Goal: Task Accomplishment & Management: Complete application form

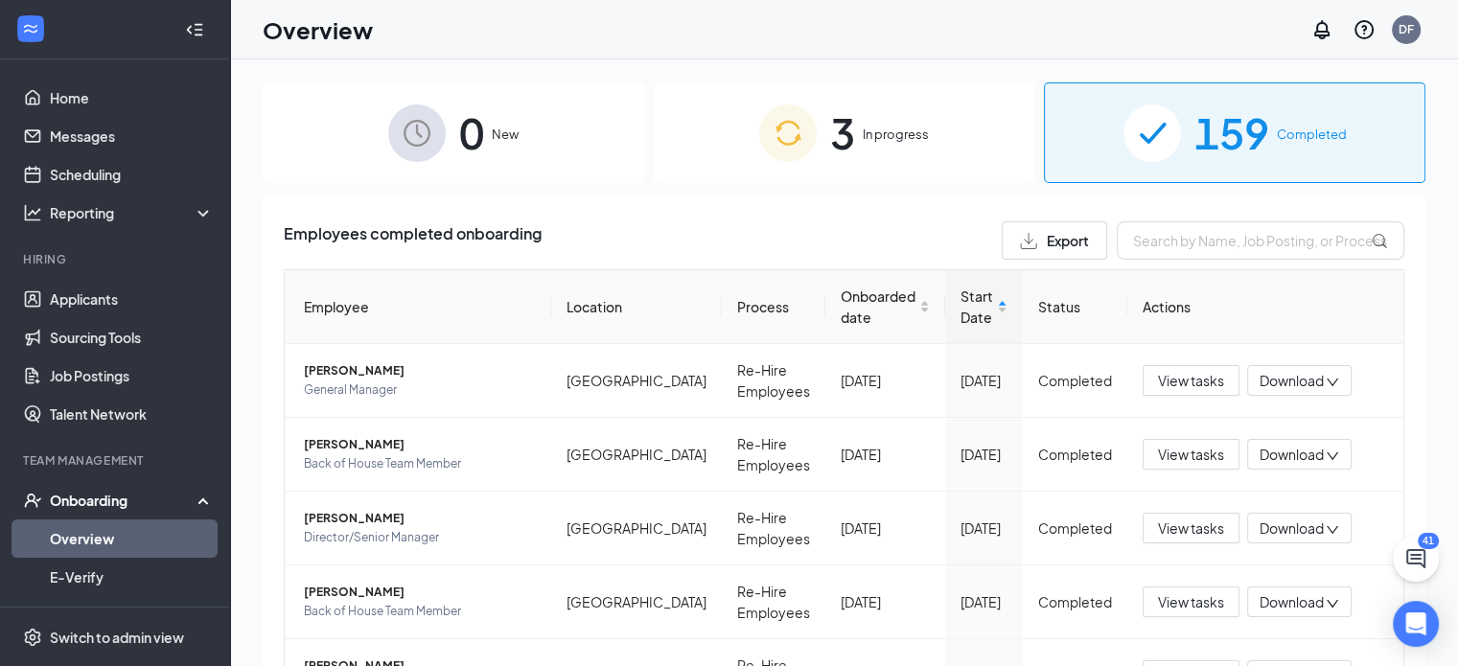
click at [856, 165] on div "3 In progress" at bounding box center [844, 132] width 381 height 101
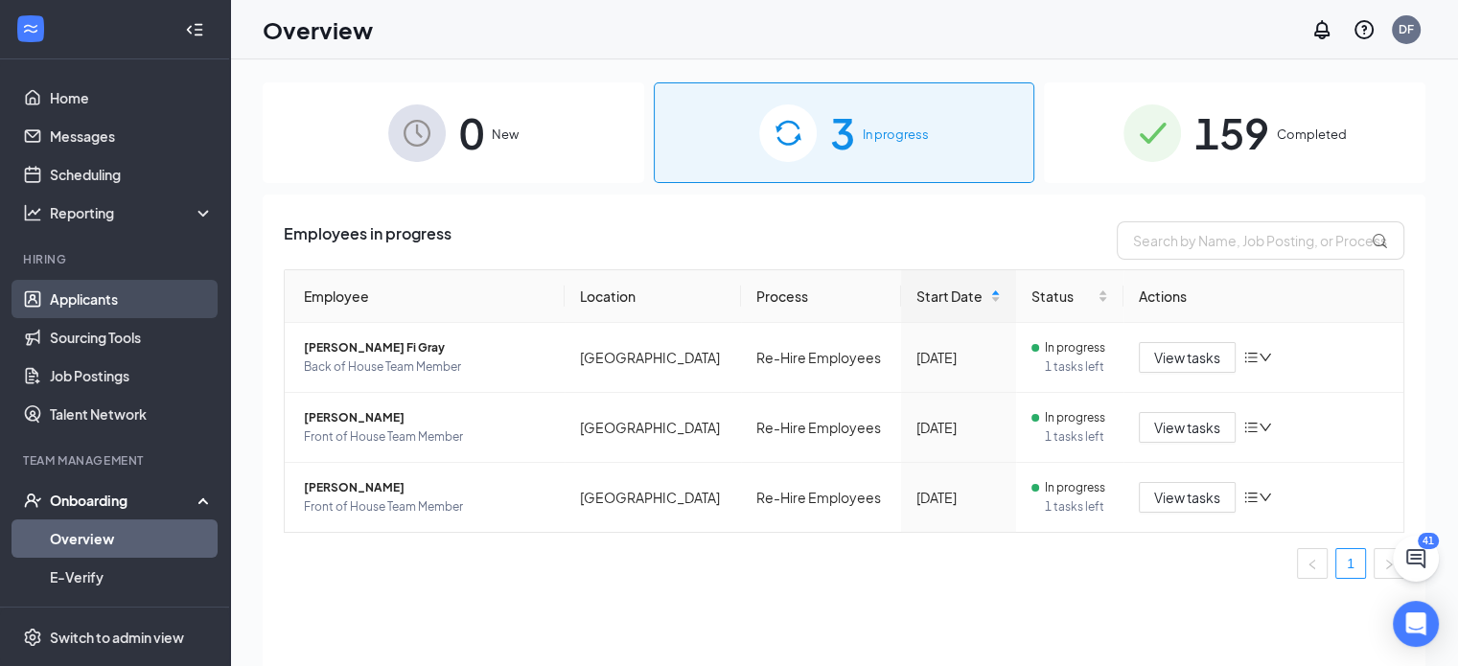
click at [120, 299] on link "Applicants" at bounding box center [132, 299] width 164 height 38
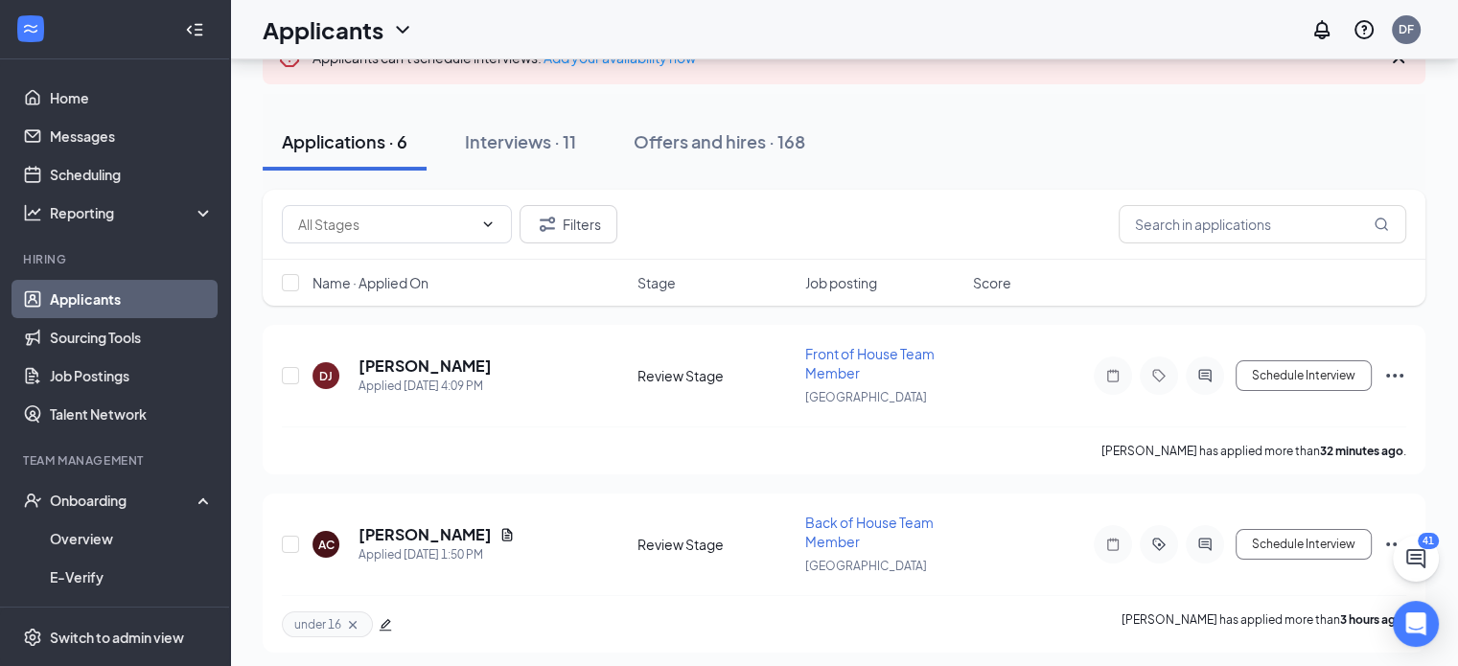
scroll to position [96, 0]
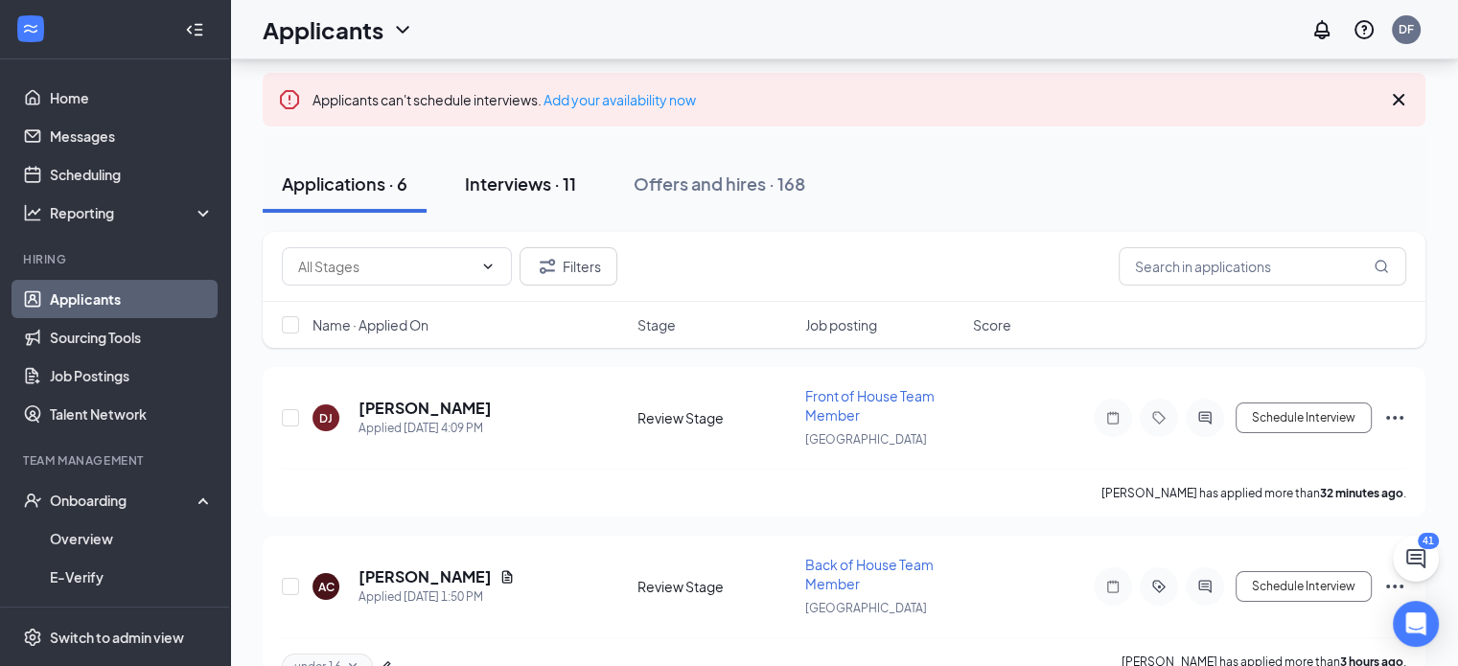
click at [562, 176] on div "Interviews · 11" at bounding box center [520, 184] width 111 height 24
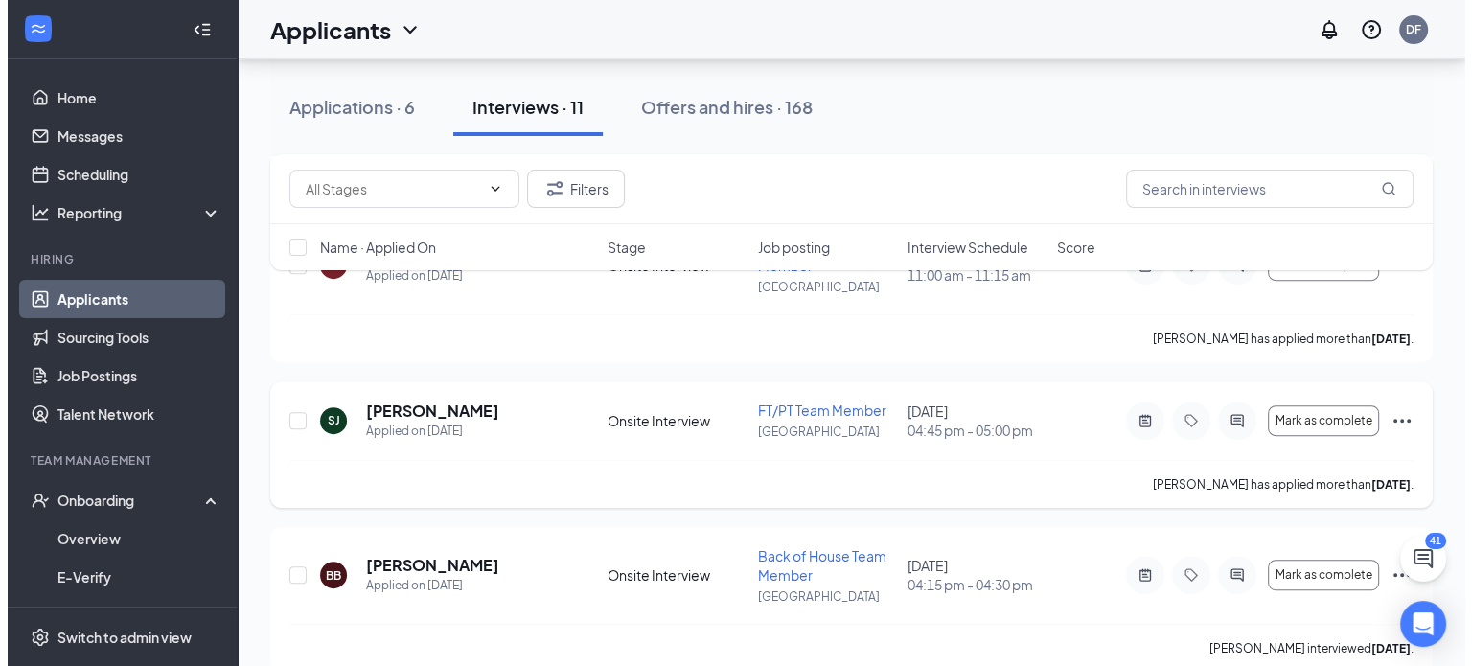
scroll to position [767, 0]
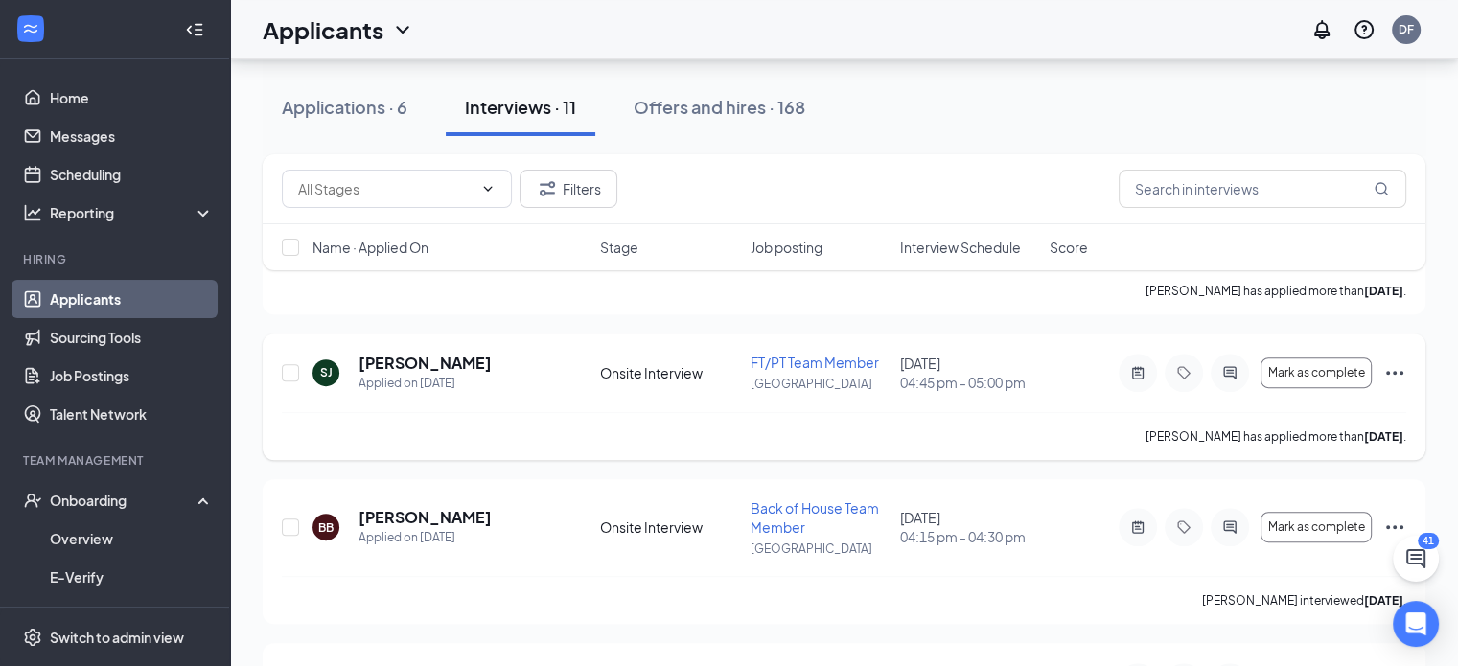
click at [1399, 373] on icon "Ellipses" at bounding box center [1394, 372] width 23 height 23
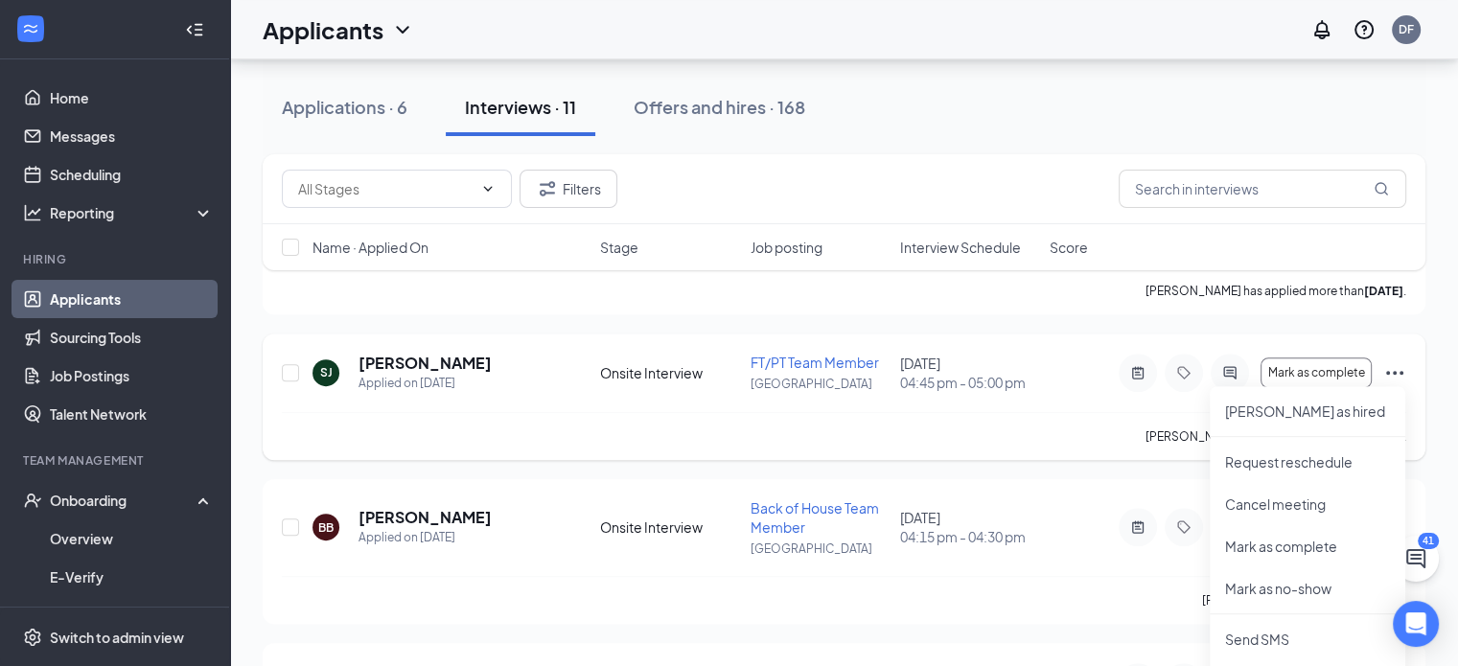
click at [1011, 416] on div "[PERSON_NAME] has applied more than [DATE] ." at bounding box center [844, 436] width 1124 height 48
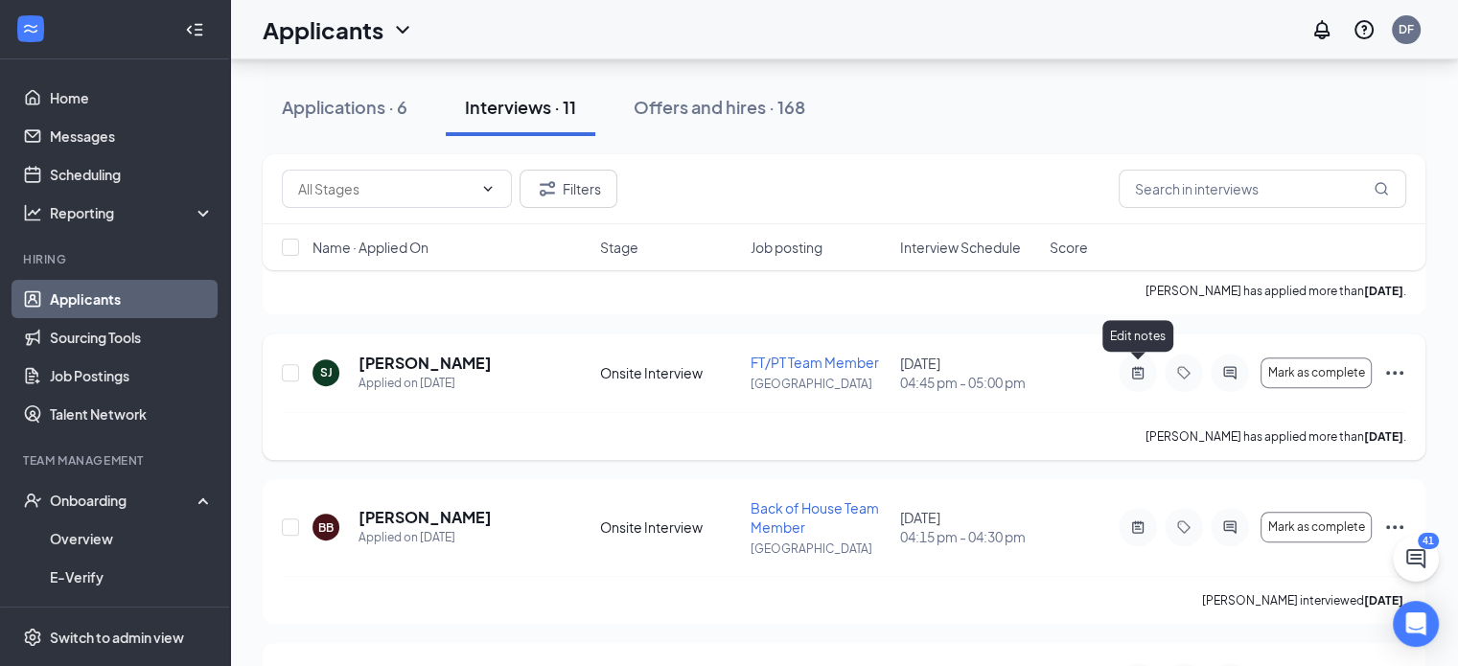
click at [1145, 367] on icon "ActiveNote" at bounding box center [1137, 372] width 23 height 15
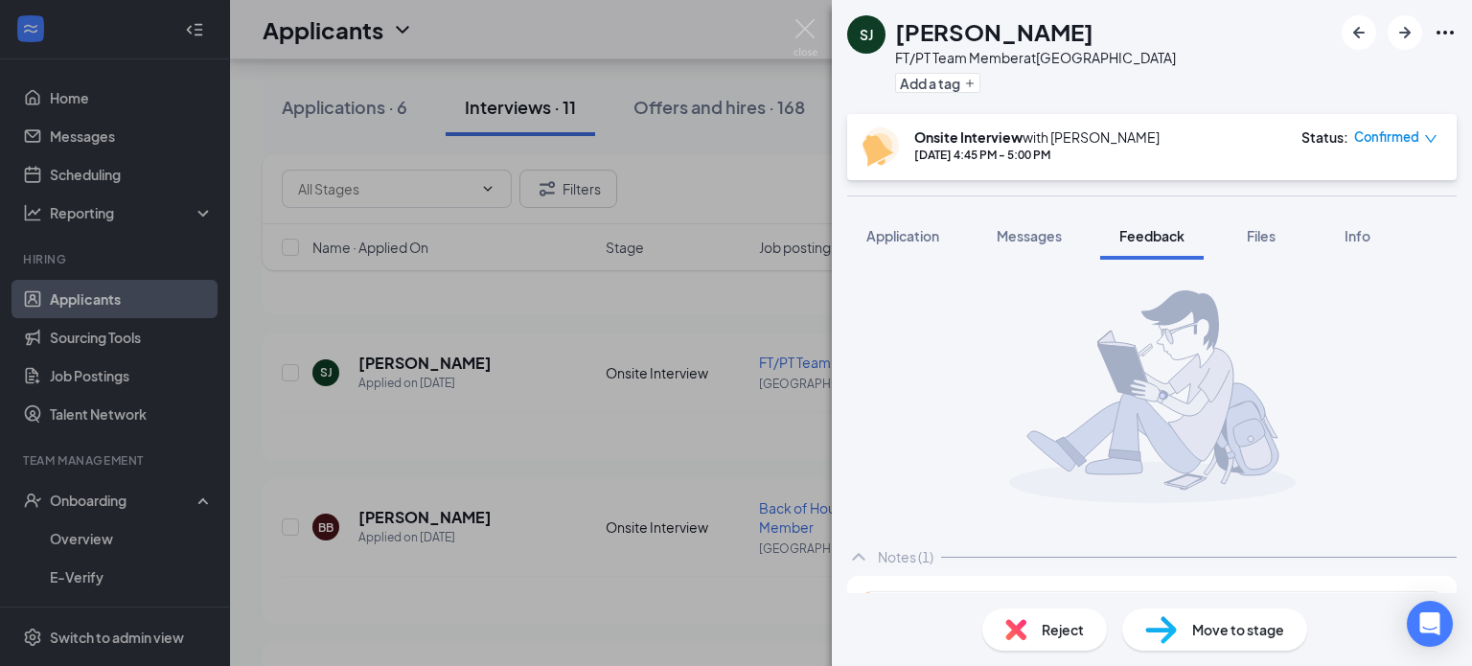
scroll to position [284, 0]
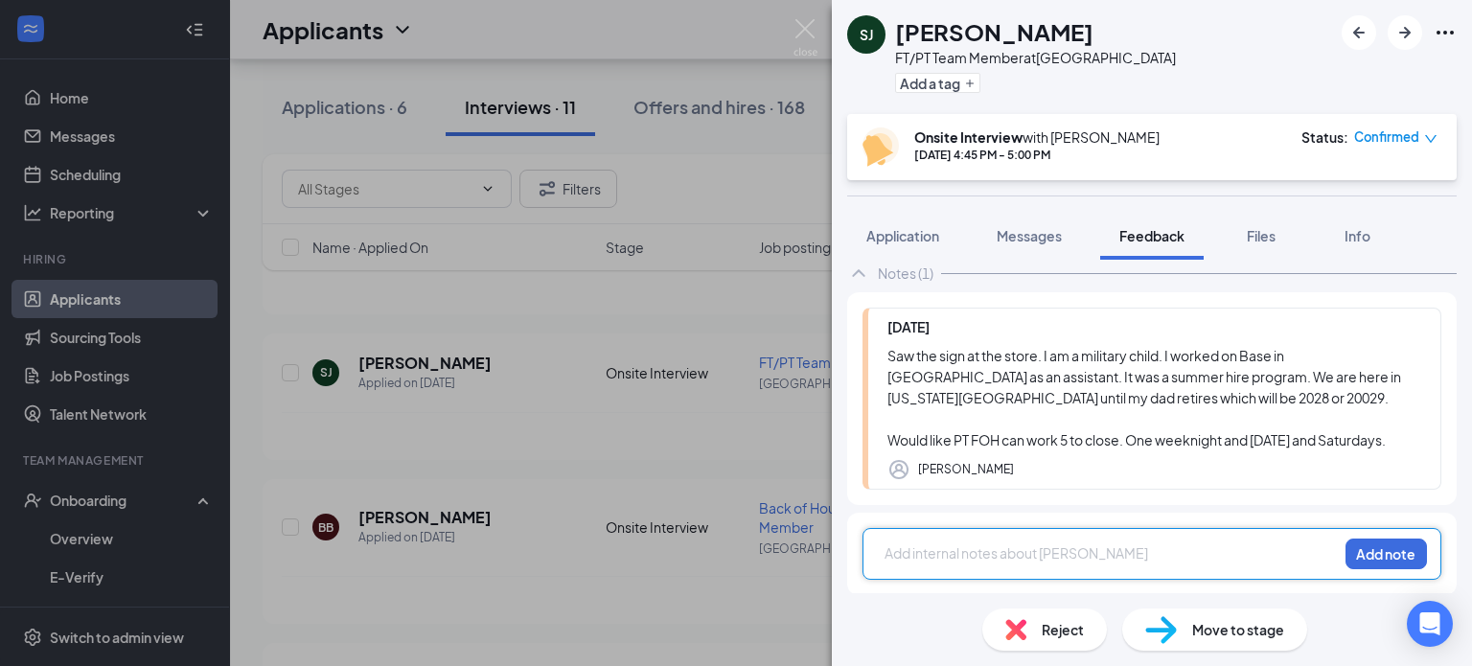
scroll to position [284, 0]
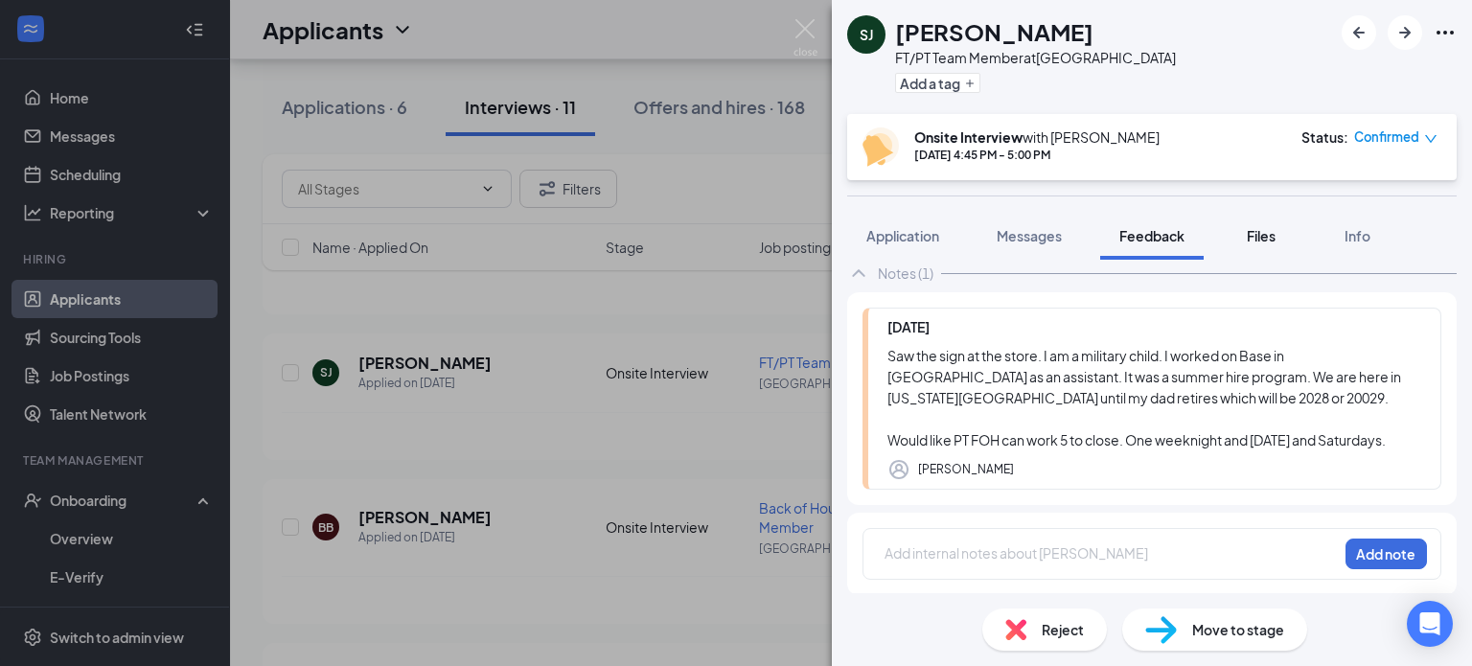
click at [1254, 233] on span "Files" at bounding box center [1261, 235] width 29 height 17
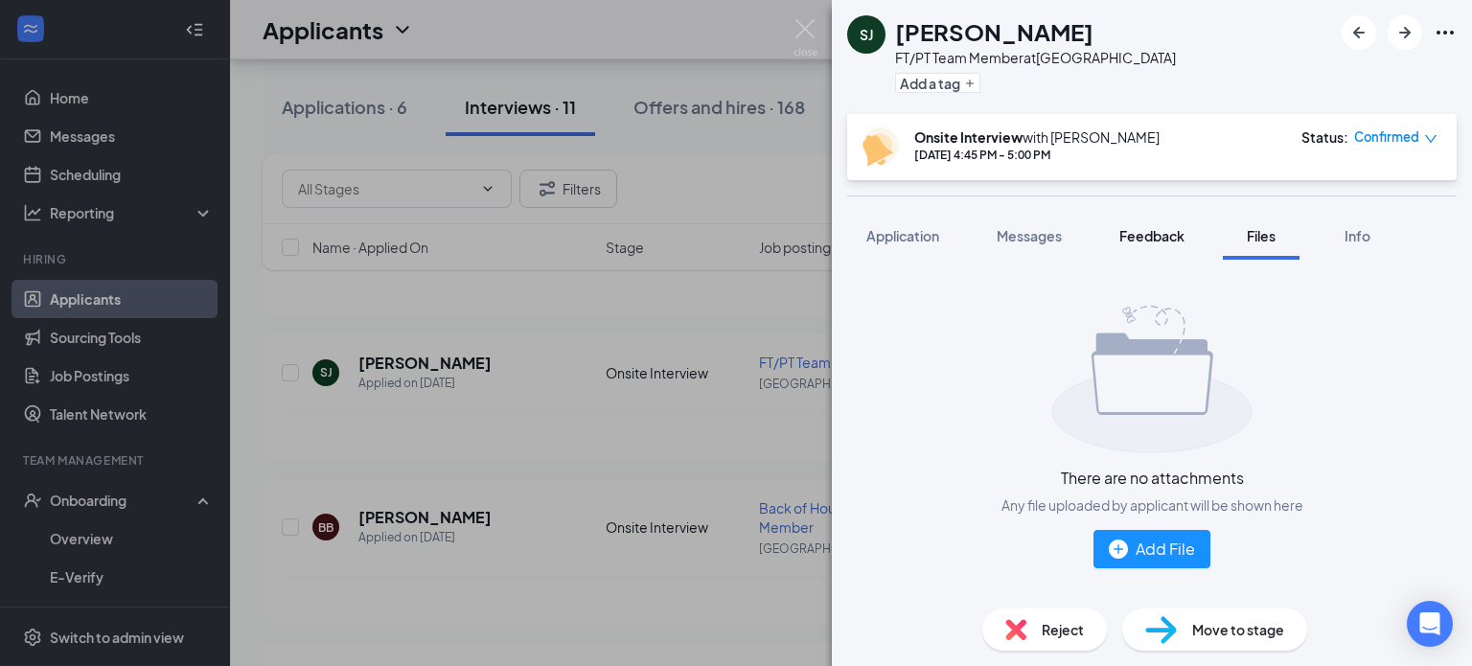
click at [1160, 230] on span "Feedback" at bounding box center [1151, 235] width 65 height 17
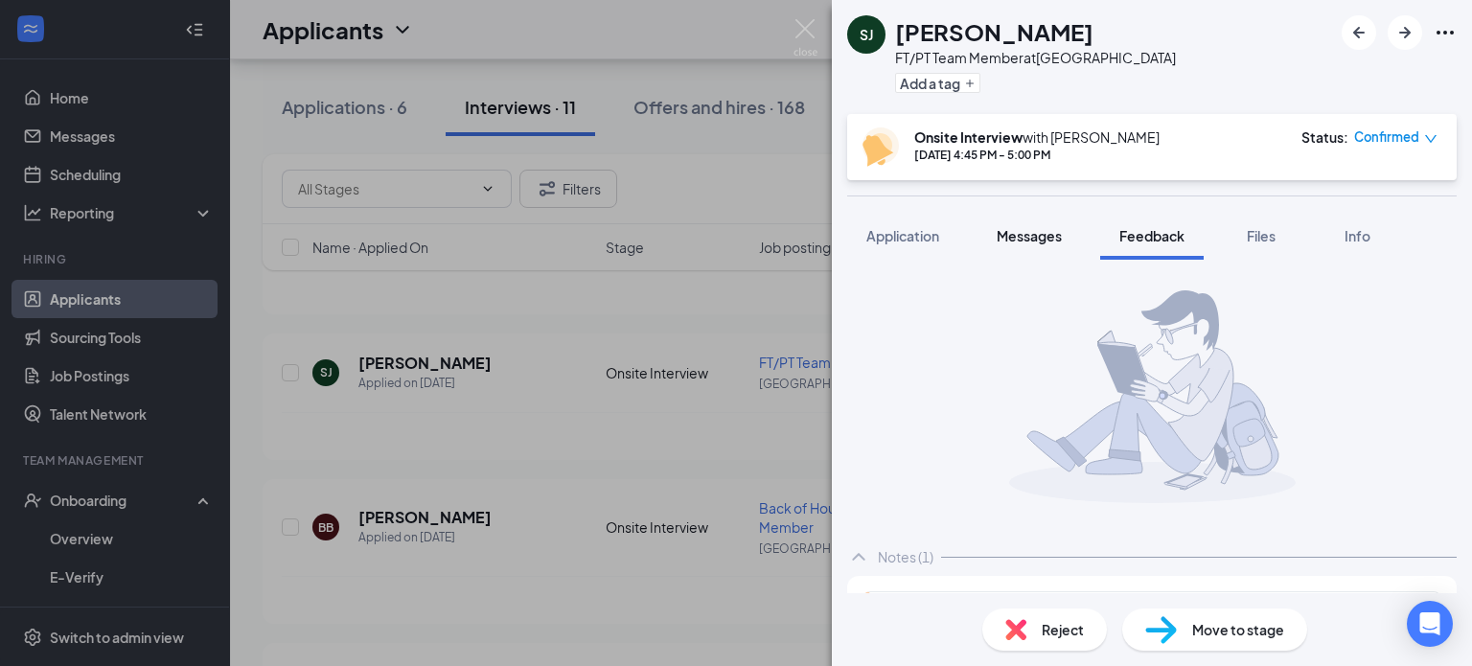
click at [1001, 226] on div "Messages" at bounding box center [1029, 235] width 65 height 19
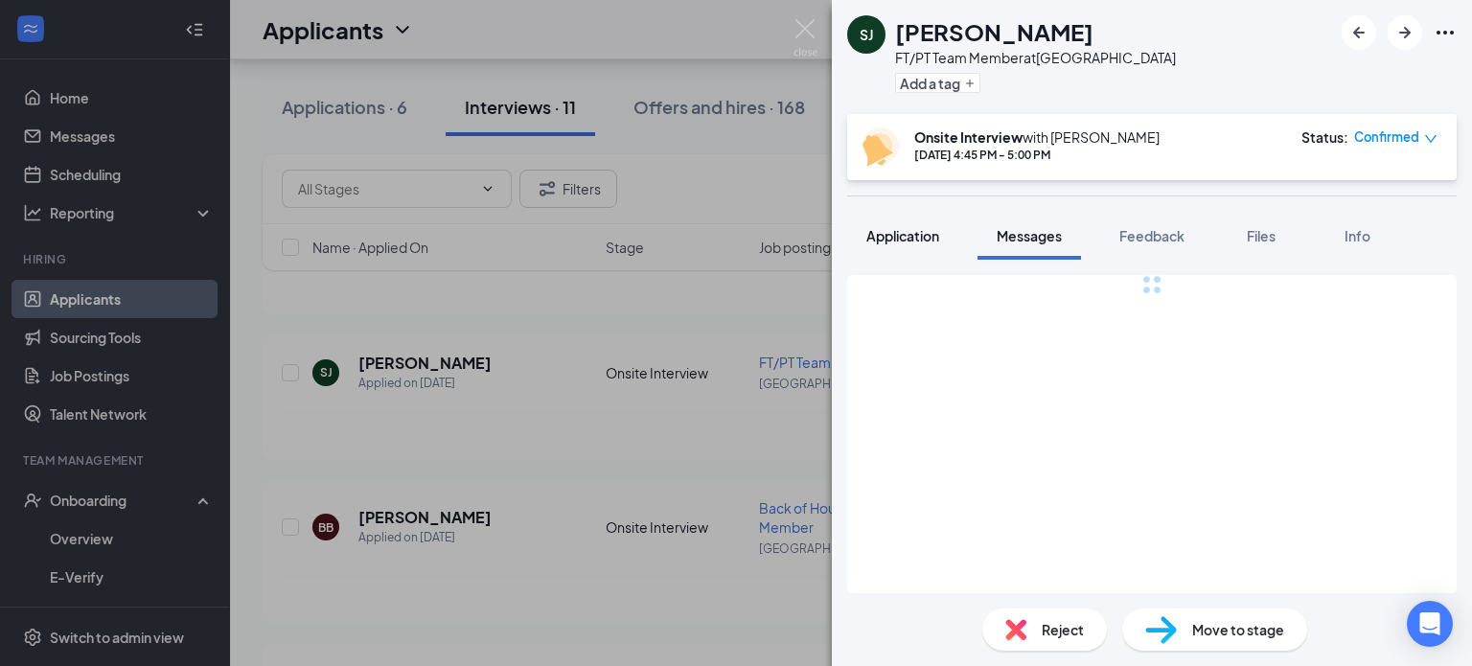
click at [915, 239] on span "Application" at bounding box center [902, 235] width 73 height 17
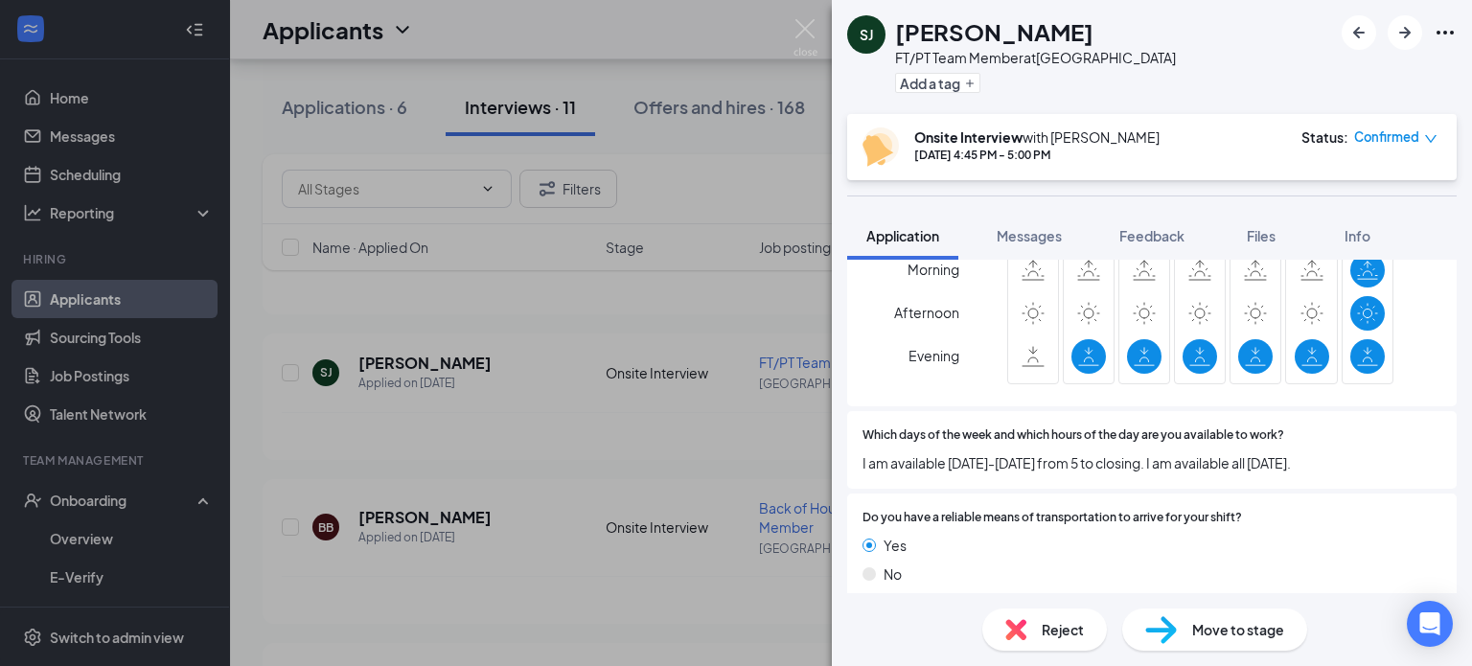
scroll to position [1828, 0]
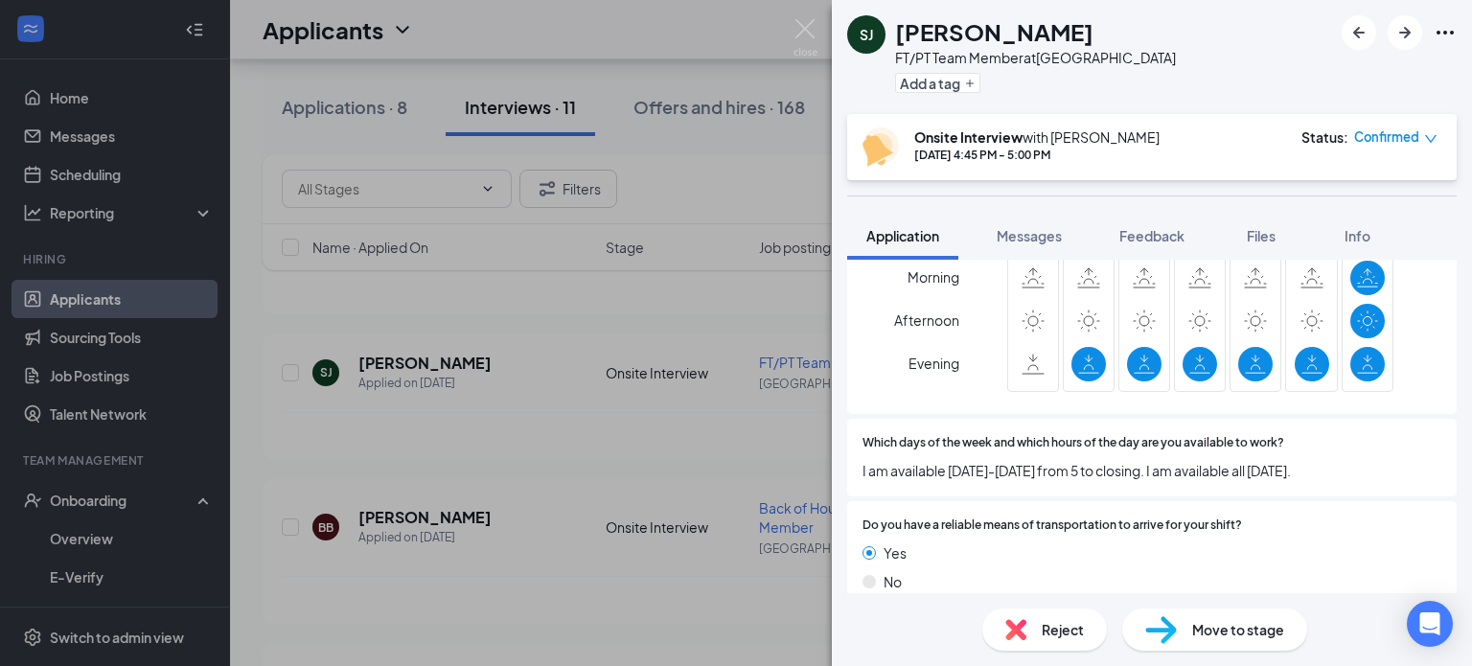
click at [1204, 632] on span "Move to stage" at bounding box center [1238, 629] width 92 height 21
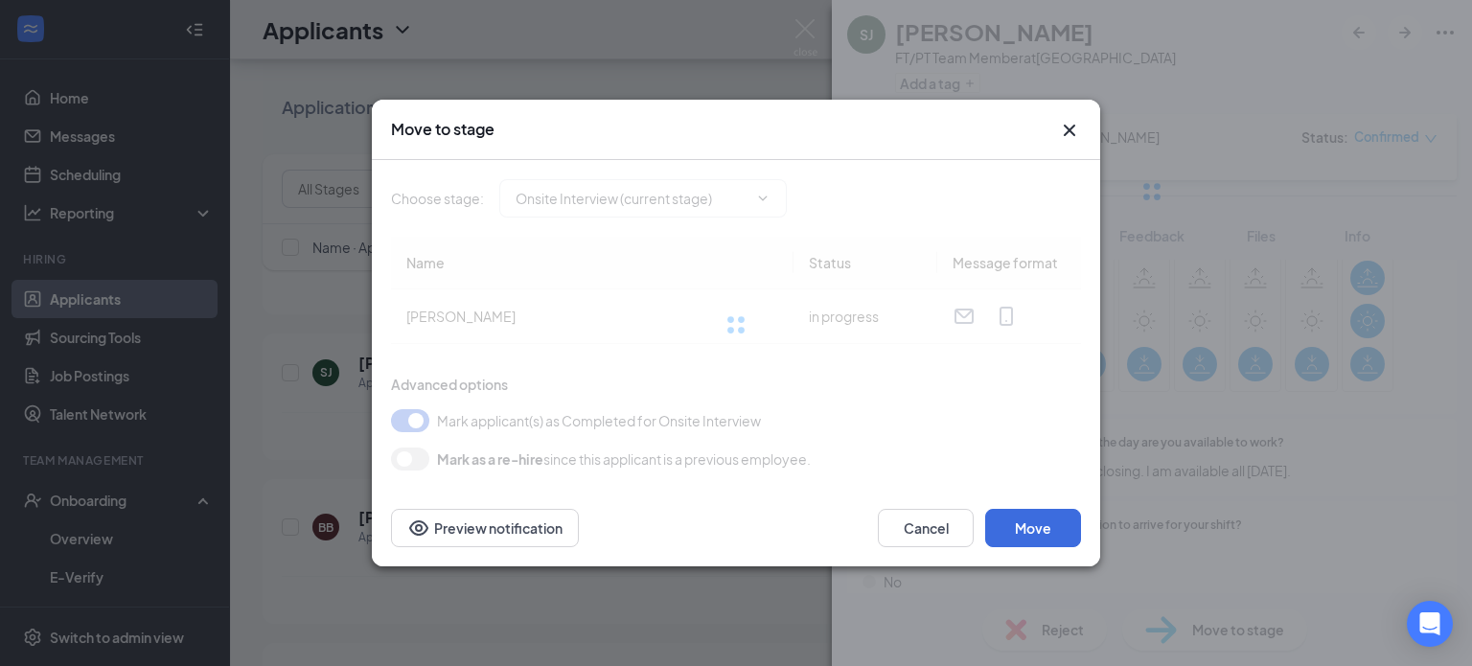
type input "Hiring Complete (final stage)"
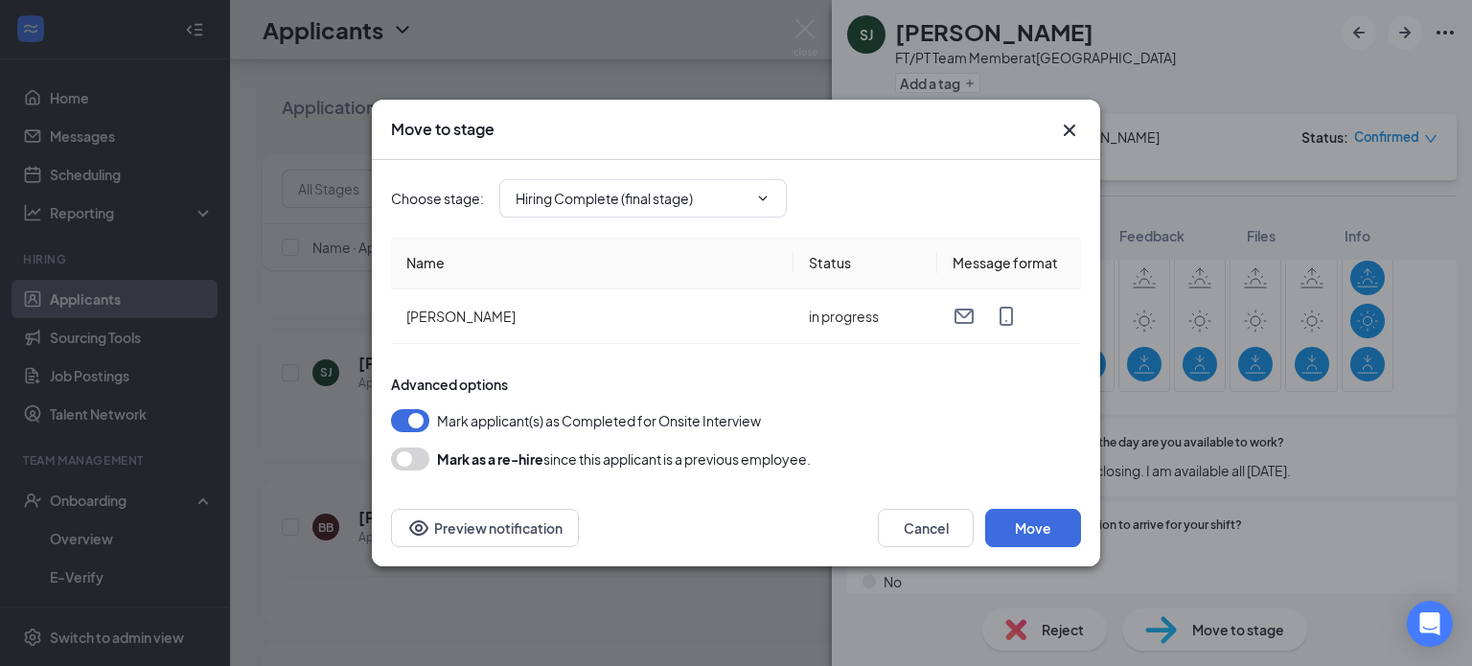
click at [417, 465] on button "button" at bounding box center [410, 459] width 38 height 23
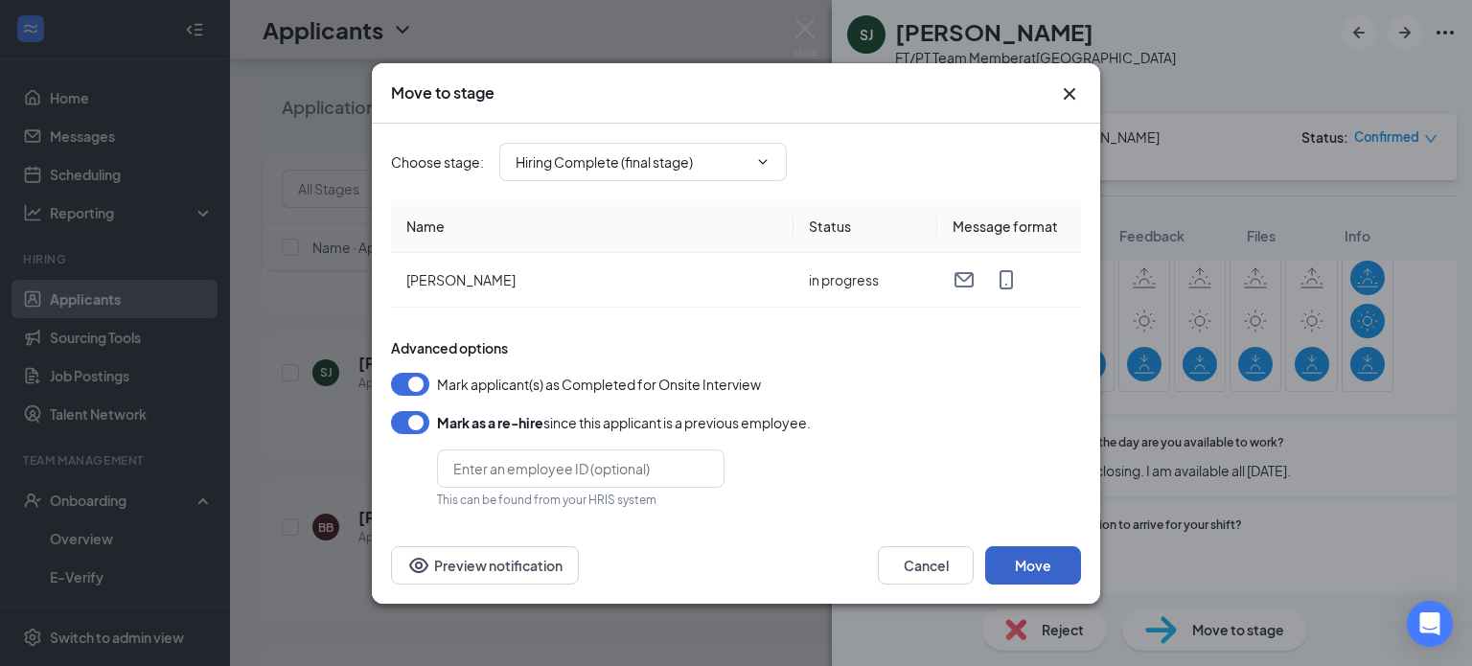
click at [1036, 566] on button "Move" at bounding box center [1033, 565] width 96 height 38
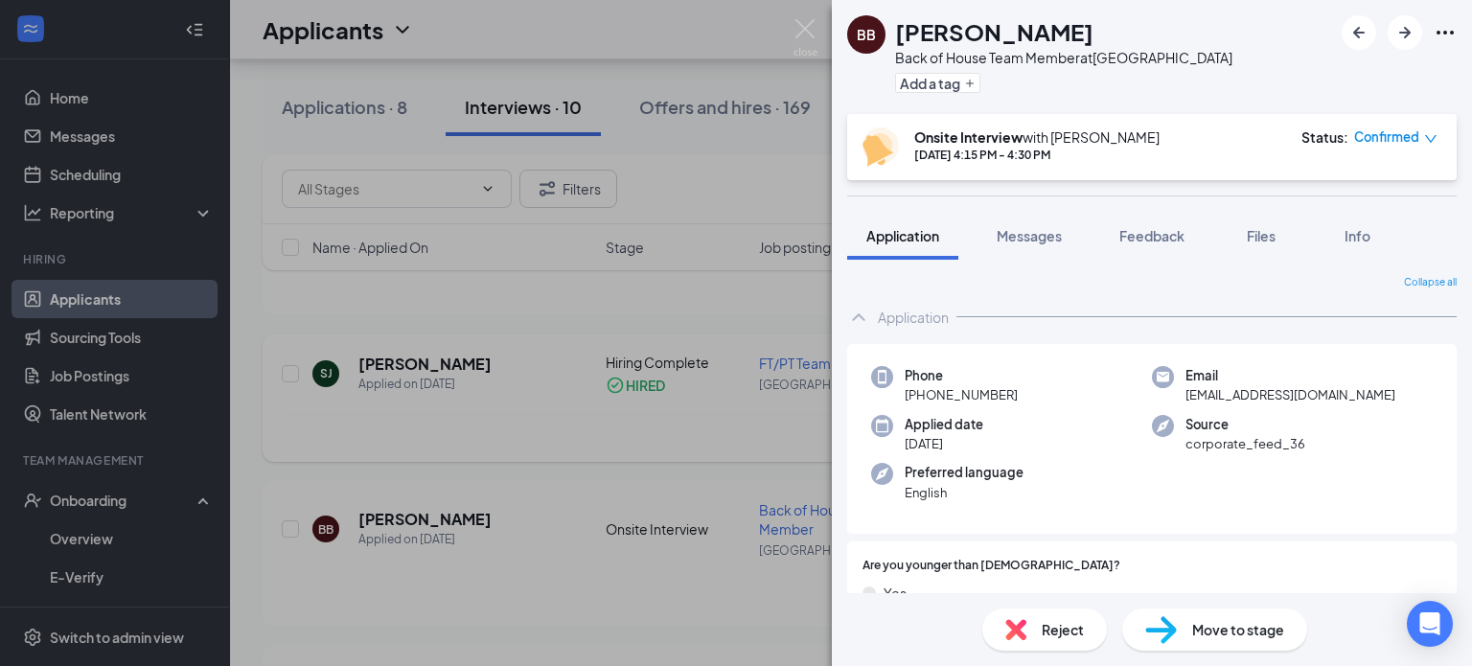
click at [544, 320] on div "BB [PERSON_NAME] Back of House Team Member at [GEOGRAPHIC_DATA] Add a tag Onsit…" at bounding box center [736, 333] width 1472 height 666
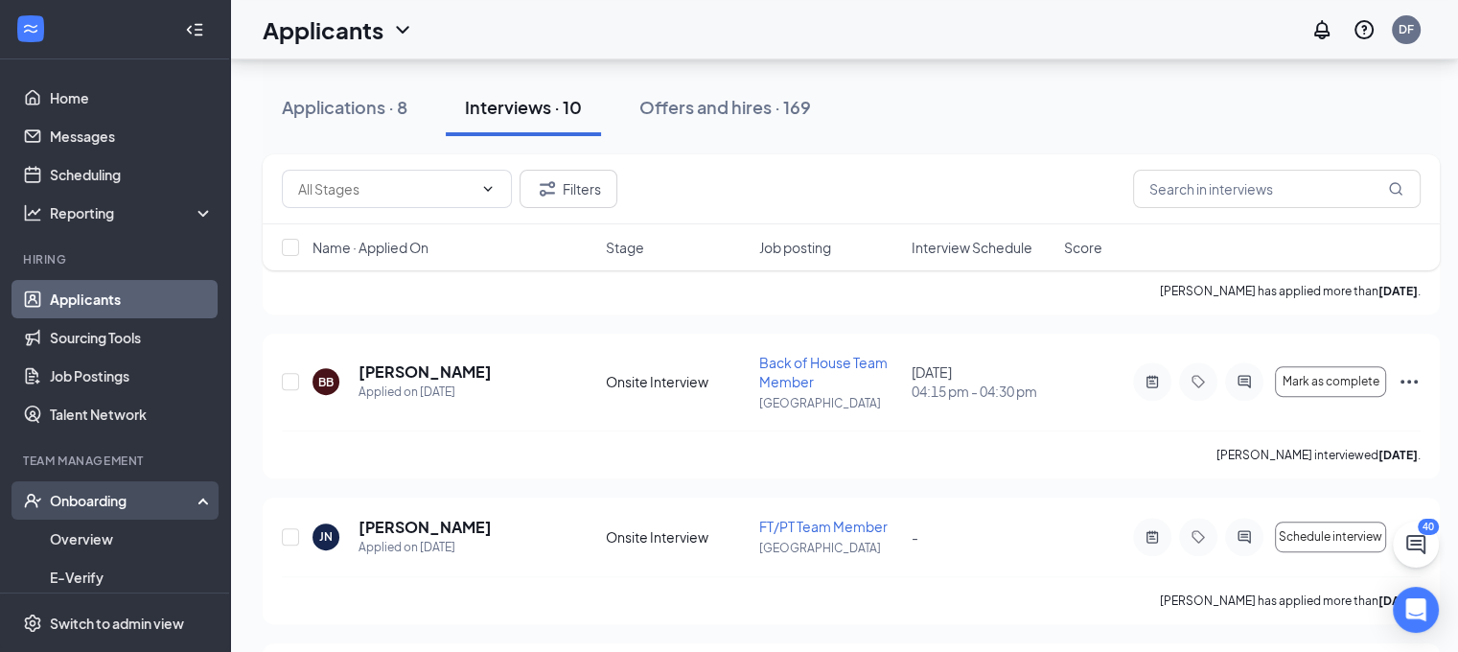
click at [81, 497] on div "Onboarding" at bounding box center [124, 500] width 148 height 19
drag, startPoint x: 165, startPoint y: 483, endPoint x: 176, endPoint y: 493, distance: 15.0
click at [169, 486] on div "Onboarding" at bounding box center [115, 500] width 230 height 38
click at [125, 537] on link "Overview" at bounding box center [132, 538] width 164 height 38
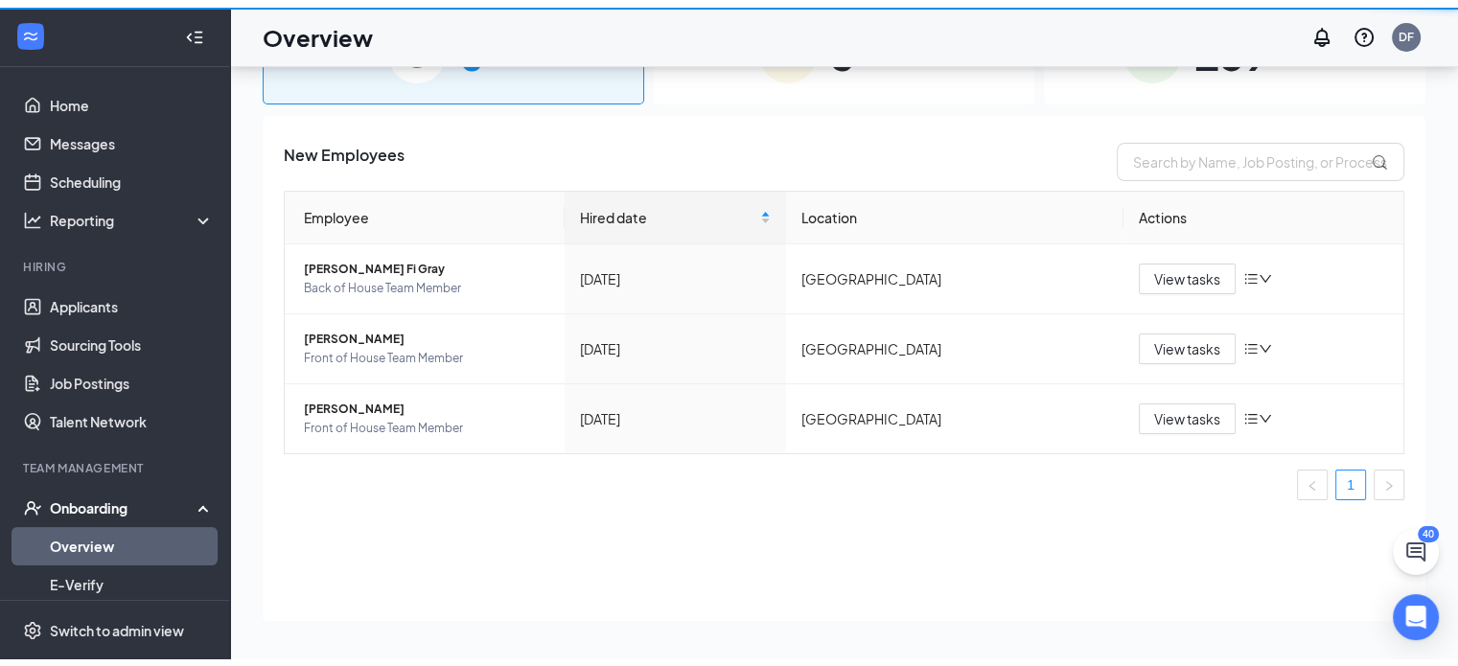
scroll to position [86, 0]
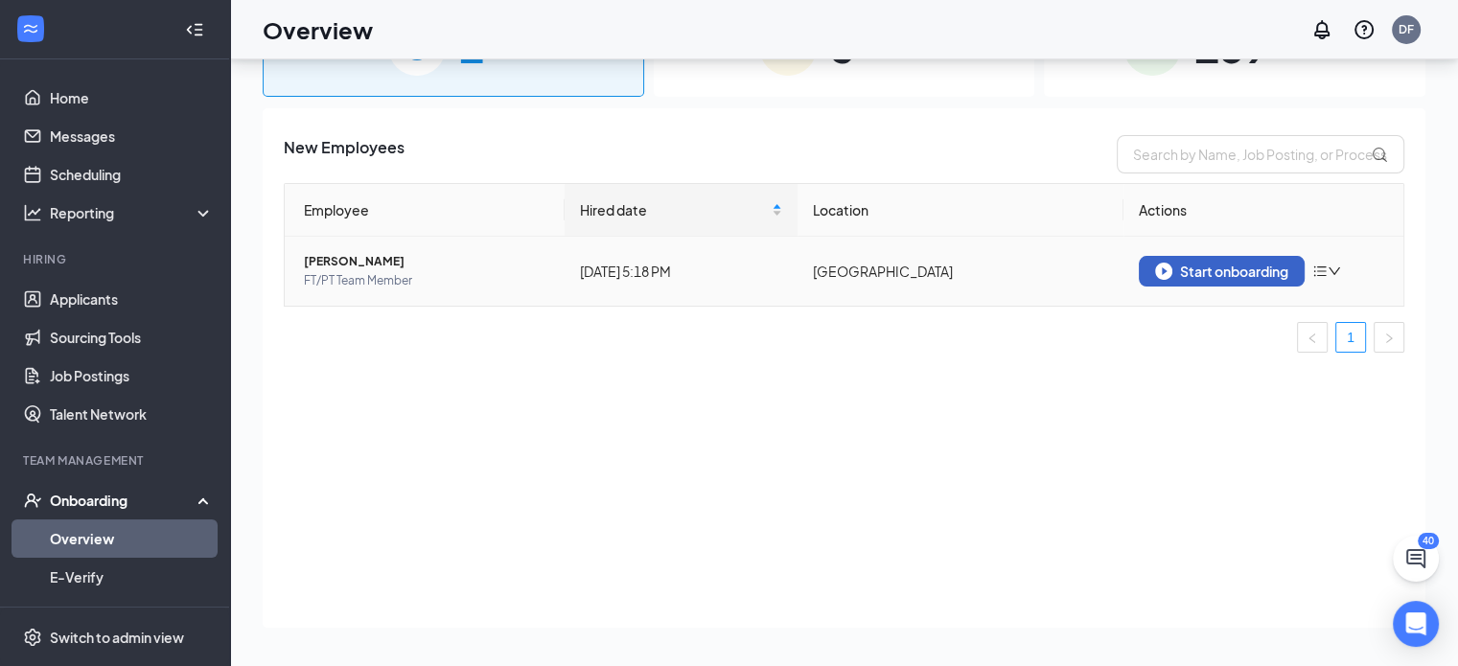
click at [1208, 275] on div "Start onboarding" at bounding box center [1221, 271] width 133 height 17
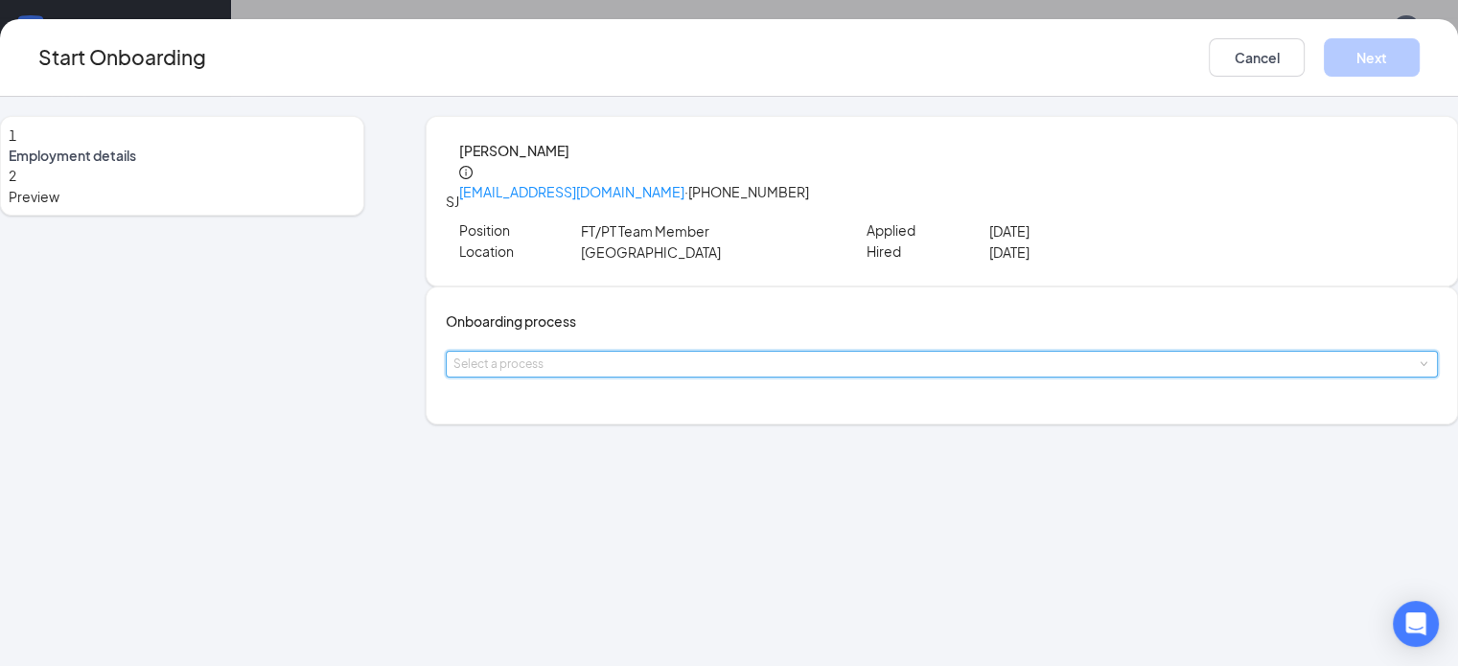
click at [610, 377] on div "Select a process" at bounding box center [941, 364] width 977 height 25
click at [598, 426] on li "Re-Hire Employees" at bounding box center [618, 429] width 314 height 35
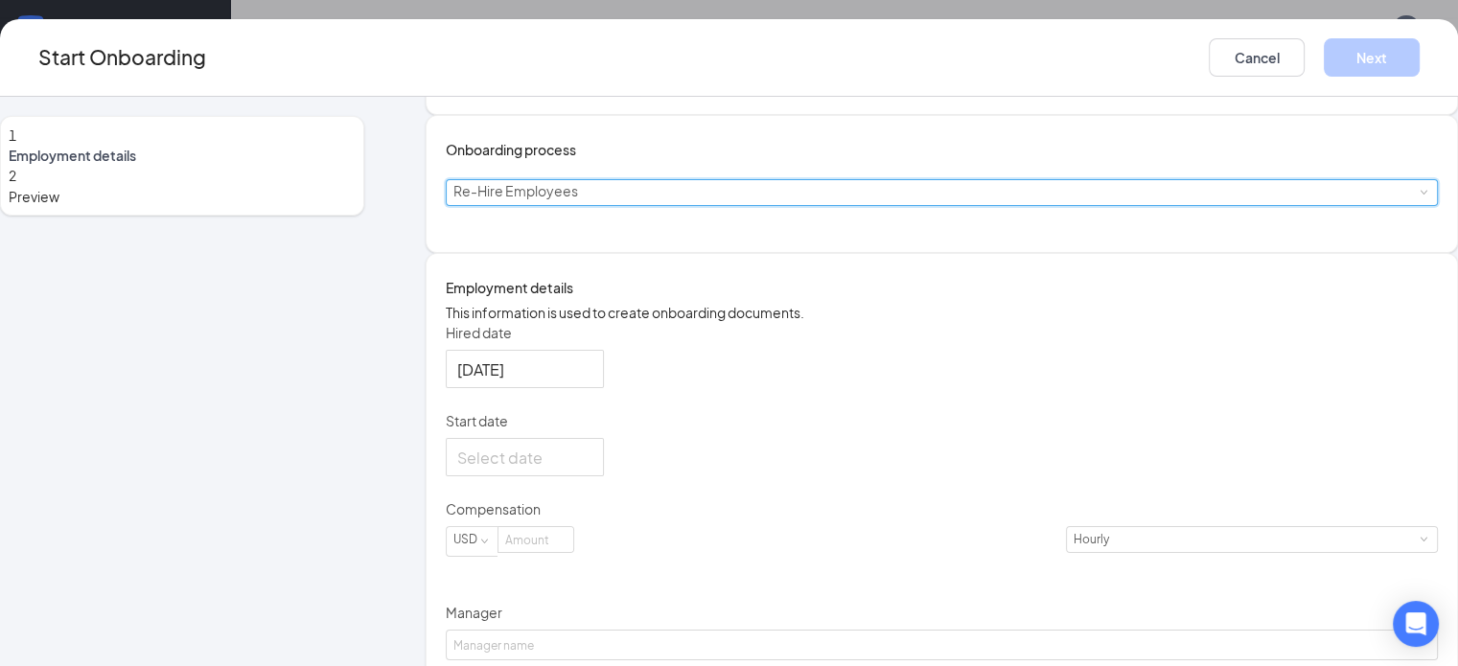
scroll to position [192, 0]
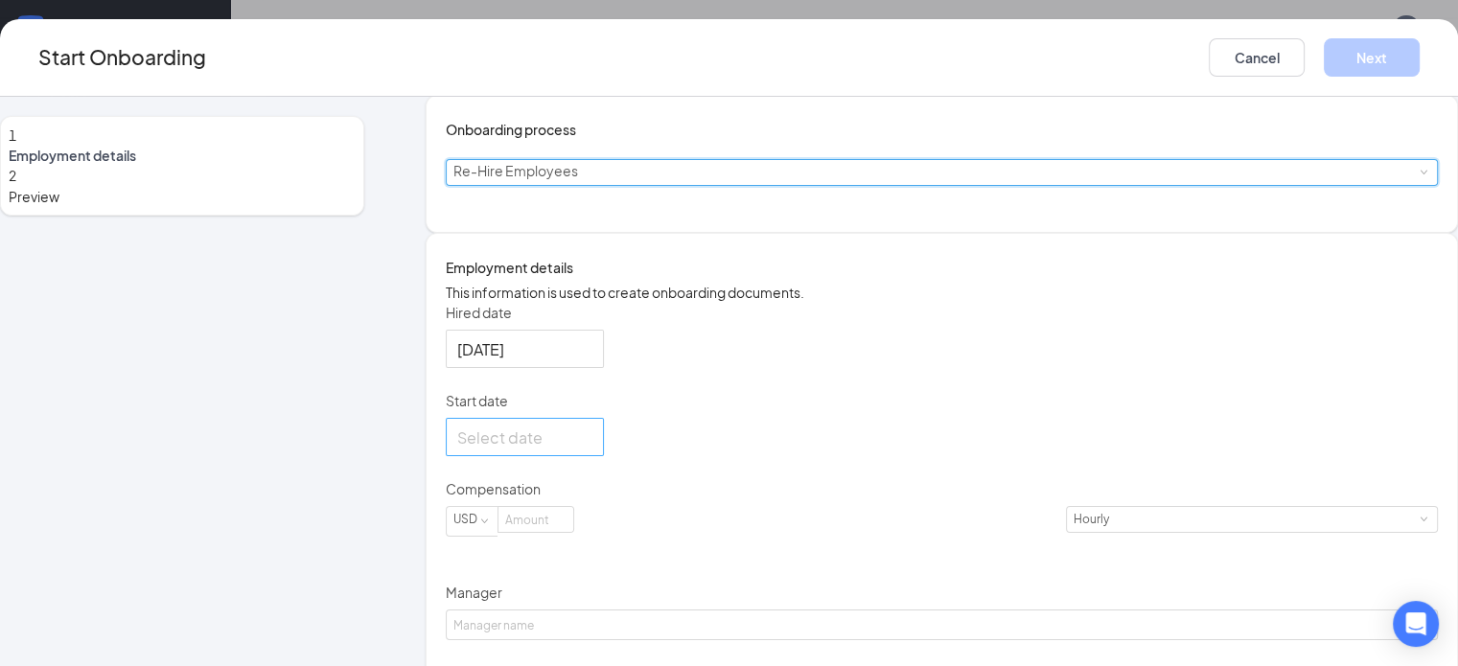
click at [592, 449] on div at bounding box center [524, 438] width 135 height 24
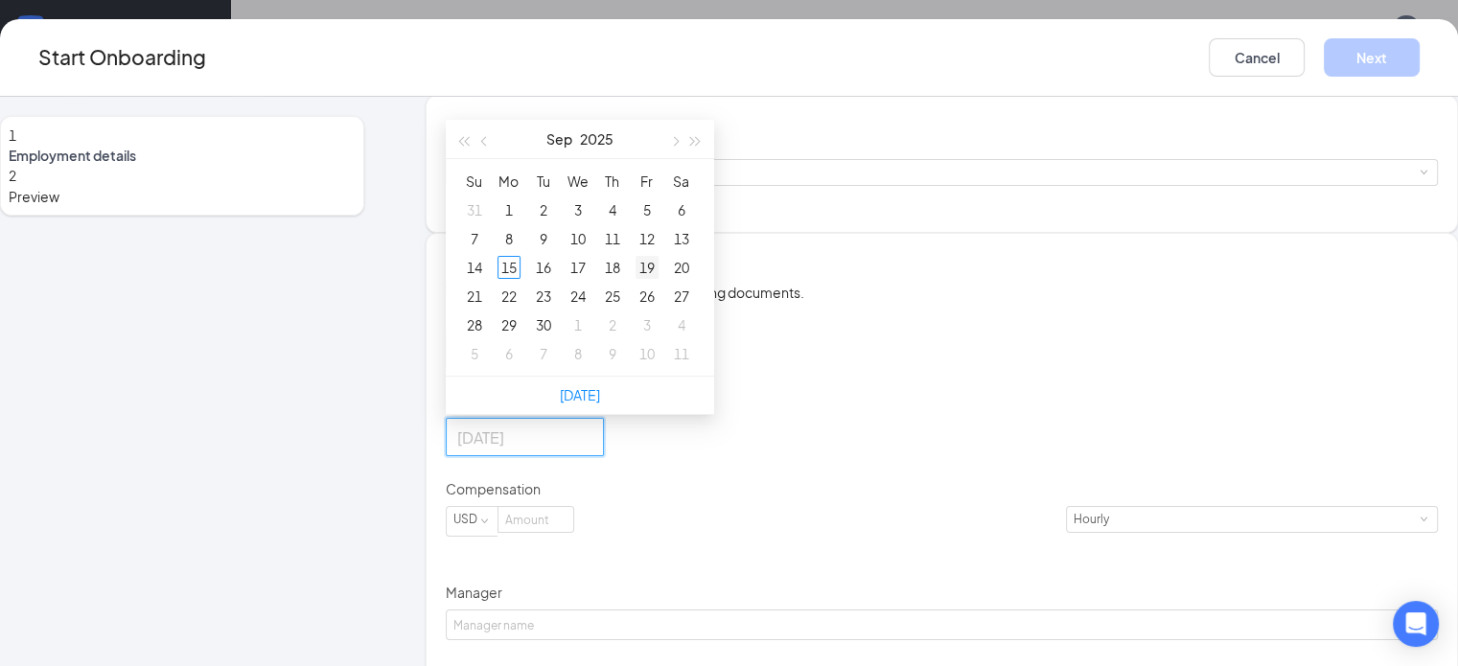
type input "[DATE]"
click at [658, 279] on div "19" at bounding box center [646, 267] width 23 height 23
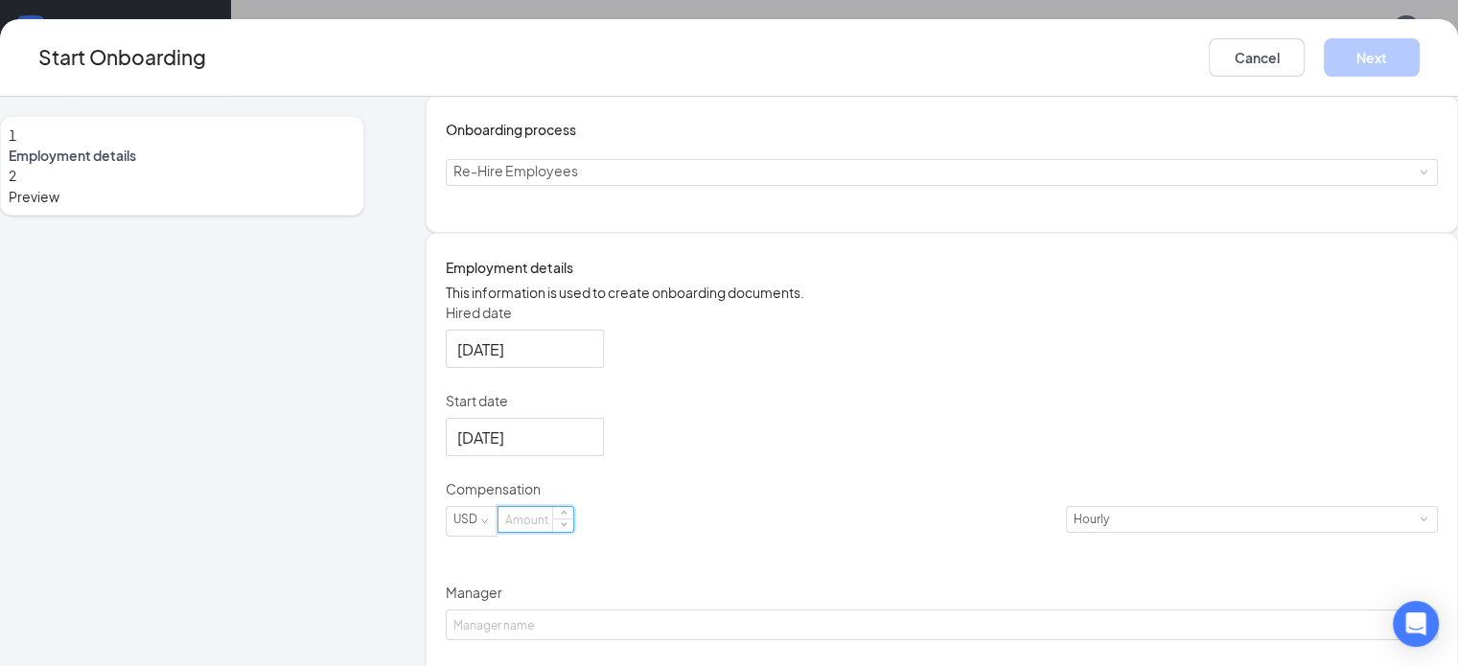
click at [573, 532] on input at bounding box center [535, 519] width 75 height 25
type input "13.5"
click at [815, 494] on div "Hired date [DATE] Start date [DATE] [DATE] Su Mo Tu We Th Fr Sa 31 1 2 3 4 5 6 …" at bounding box center [942, 596] width 992 height 586
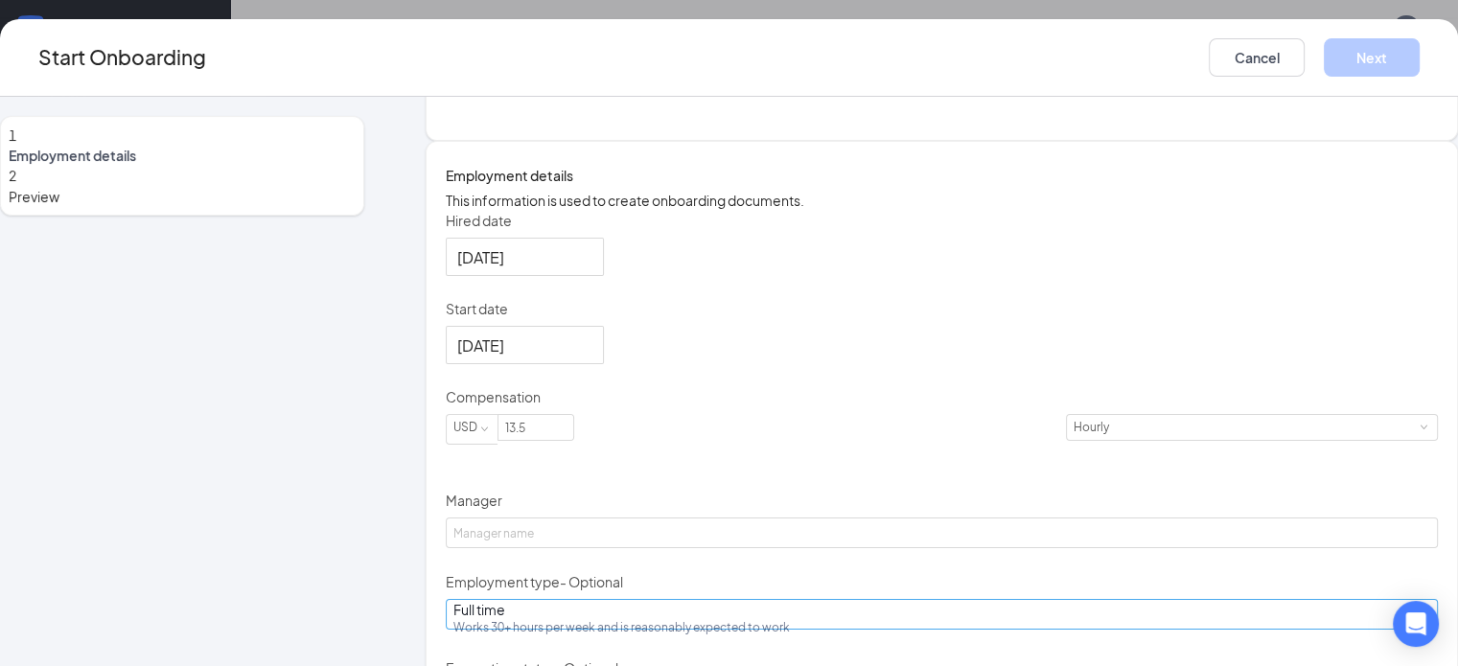
scroll to position [383, 0]
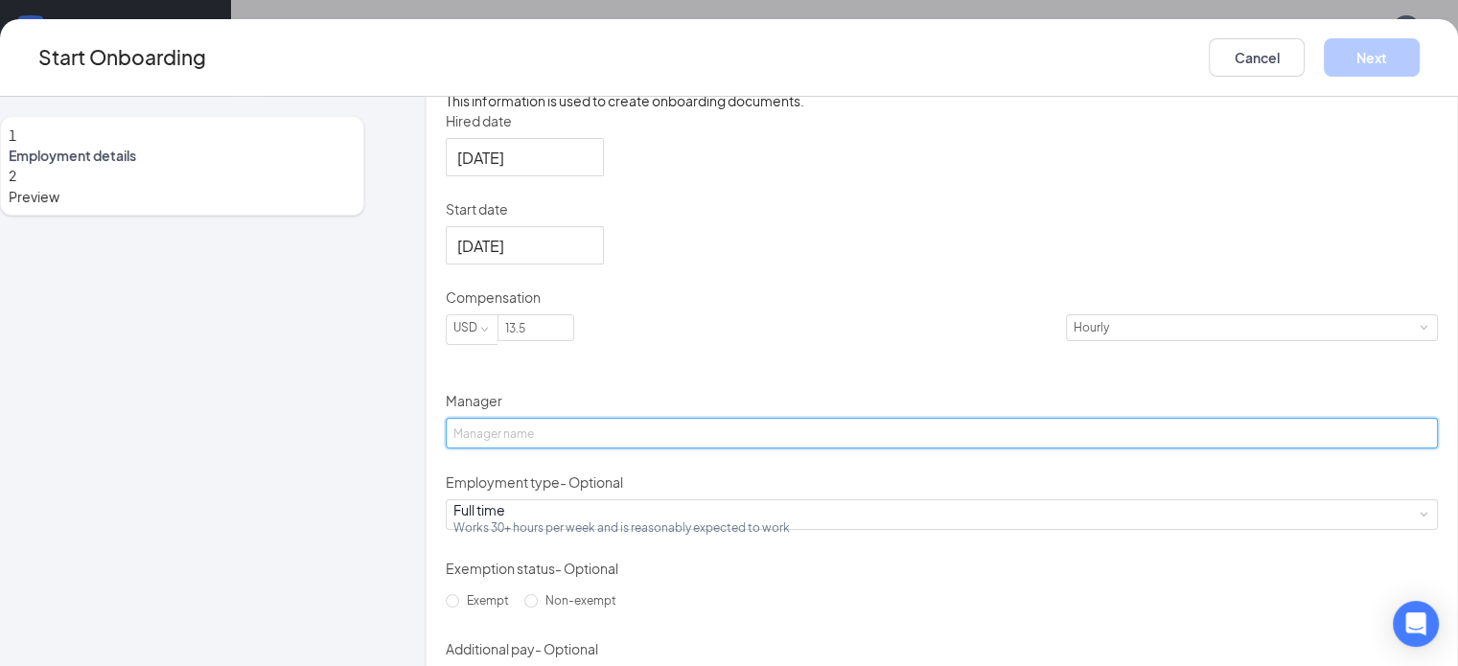
click at [636, 449] on input "Manager" at bounding box center [942, 433] width 992 height 31
type input "[PERSON_NAME]"
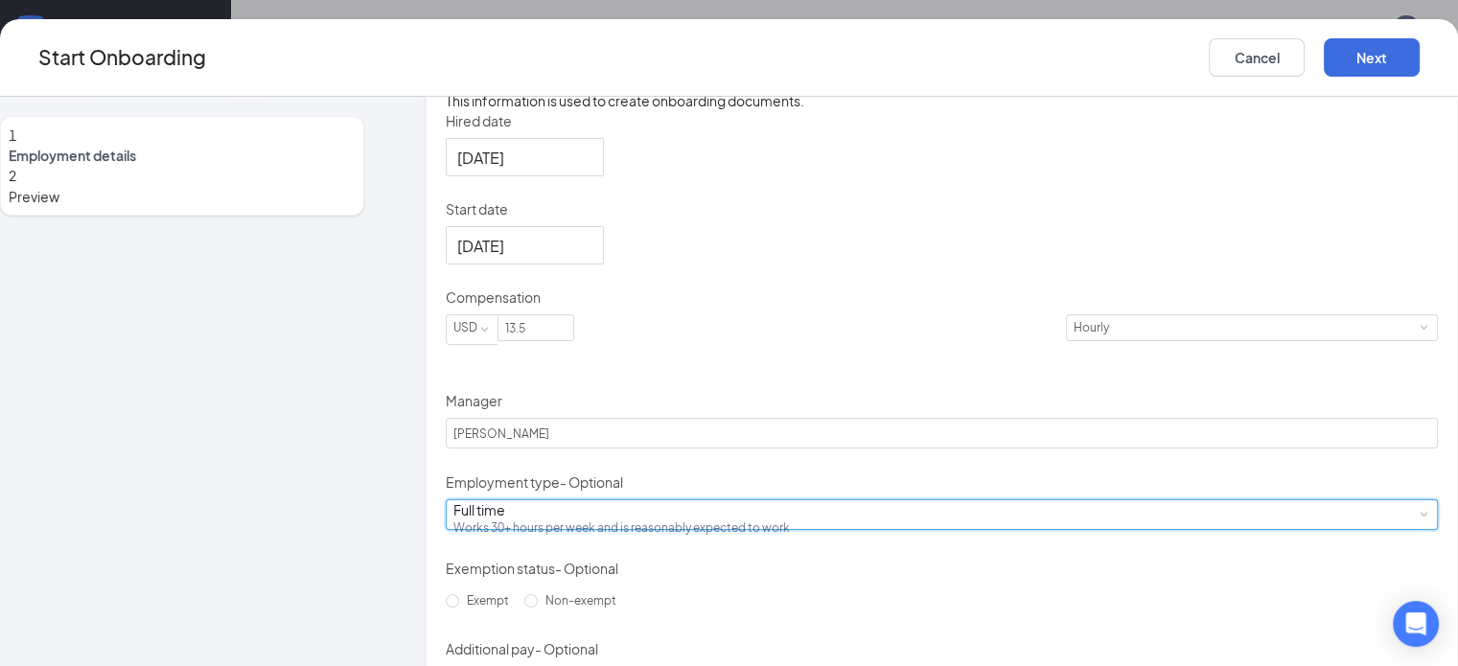
click at [668, 529] on div "Full time Works 30+ hours per week and is reasonably expected to work" at bounding box center [941, 514] width 977 height 29
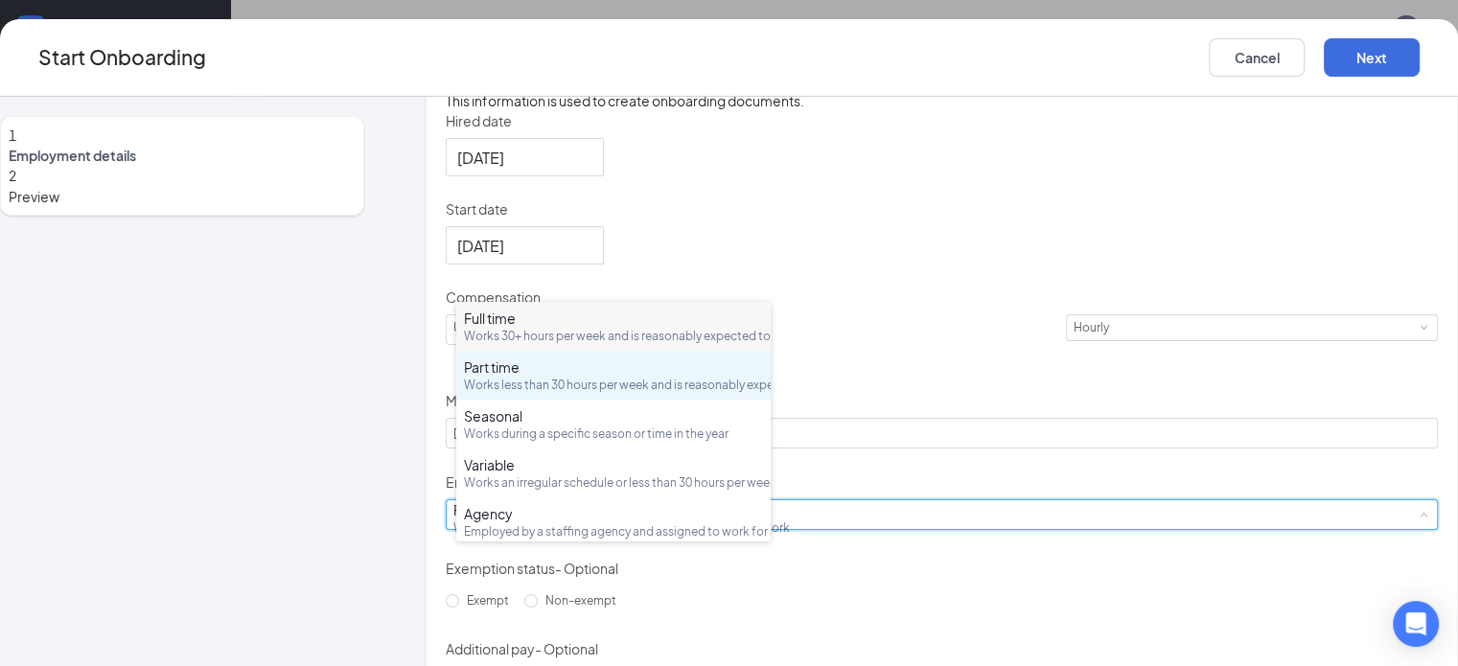
click at [544, 393] on div "Works less than 30 hours per week and is reasonably expected to work" at bounding box center [613, 385] width 299 height 16
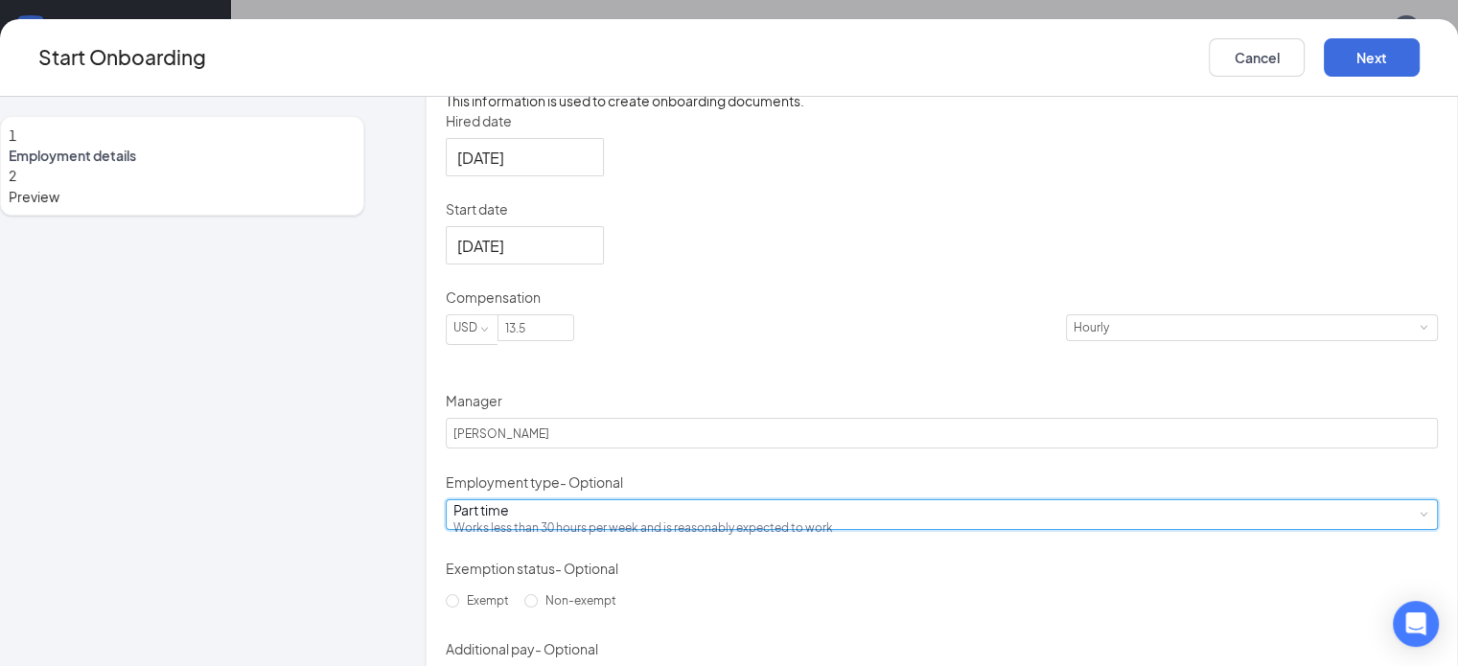
click at [985, 461] on div "Hired date [DATE] Start date [DATE] [DATE] Su Mo Tu We Th Fr Sa 31 1 2 3 4 5 6 …" at bounding box center [942, 404] width 992 height 586
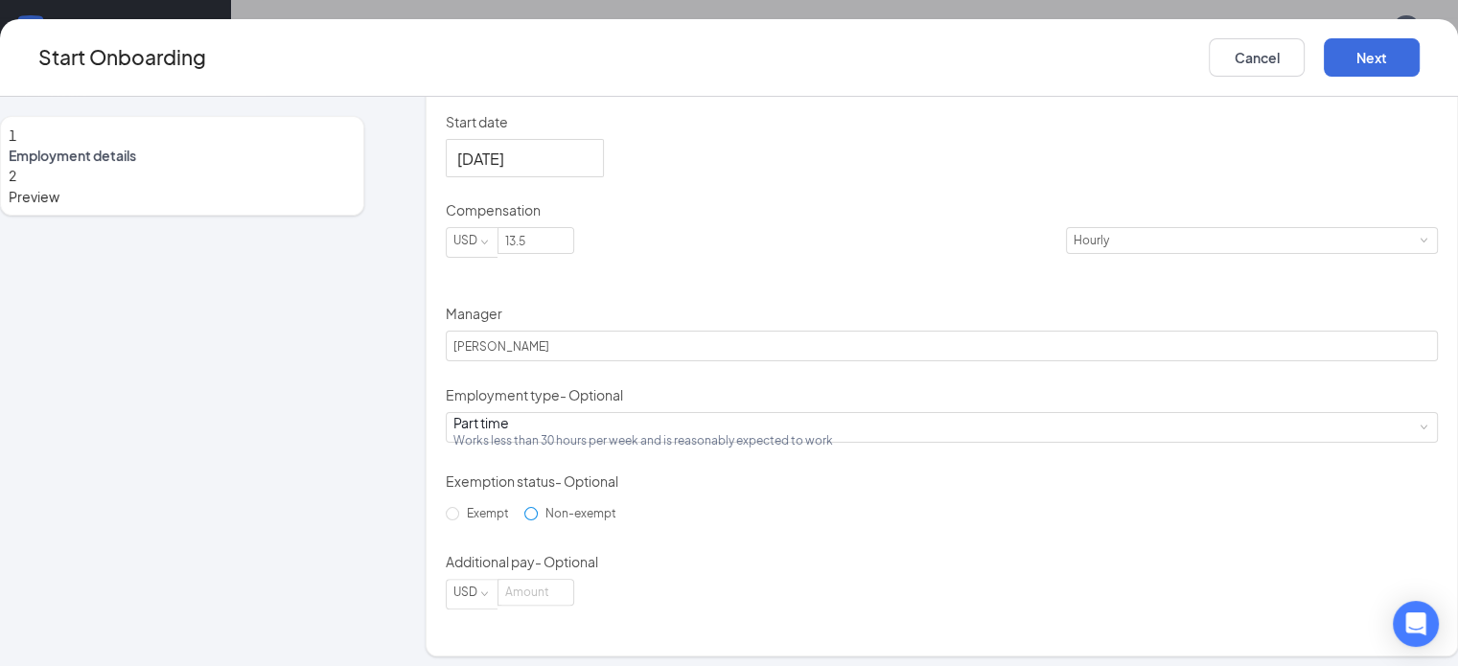
scroll to position [545, 0]
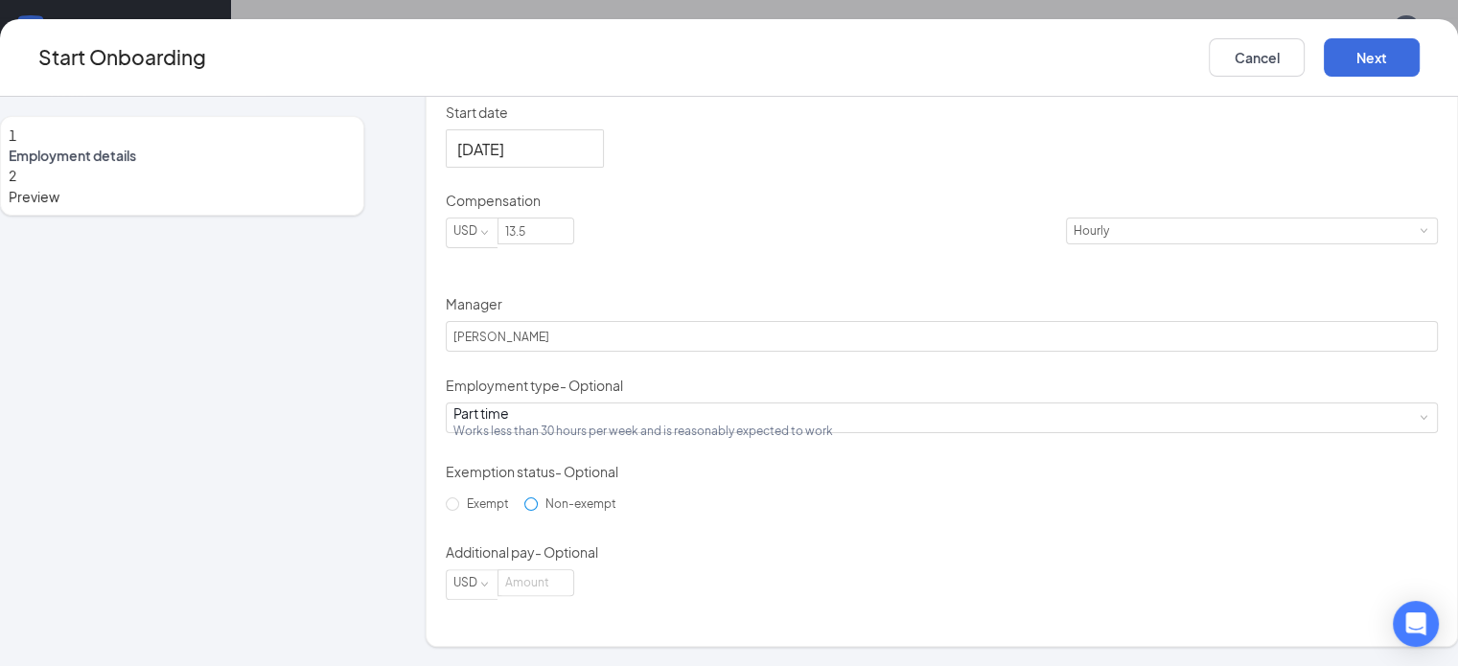
click at [538, 511] on span "Non-exempt" at bounding box center [581, 503] width 86 height 14
click at [524, 511] on input "Non-exempt" at bounding box center [530, 503] width 13 height 13
radio input "true"
click at [573, 595] on input at bounding box center [535, 582] width 75 height 25
click at [856, 477] on div "Hired date [DATE] Start date [DATE] [DATE] Su Mo Tu We Th Fr Sa 31 1 2 3 4 5 6 …" at bounding box center [942, 307] width 992 height 586
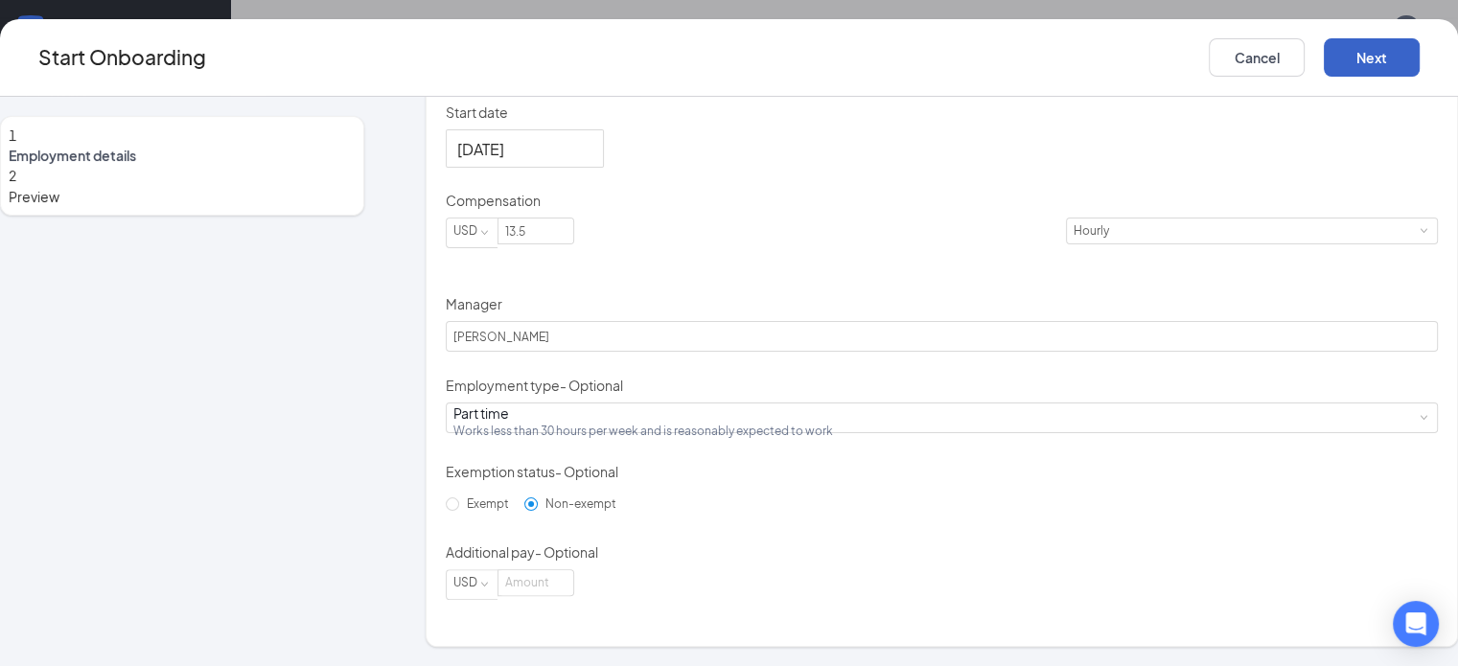
click at [1370, 46] on button "Next" at bounding box center [1372, 57] width 96 height 38
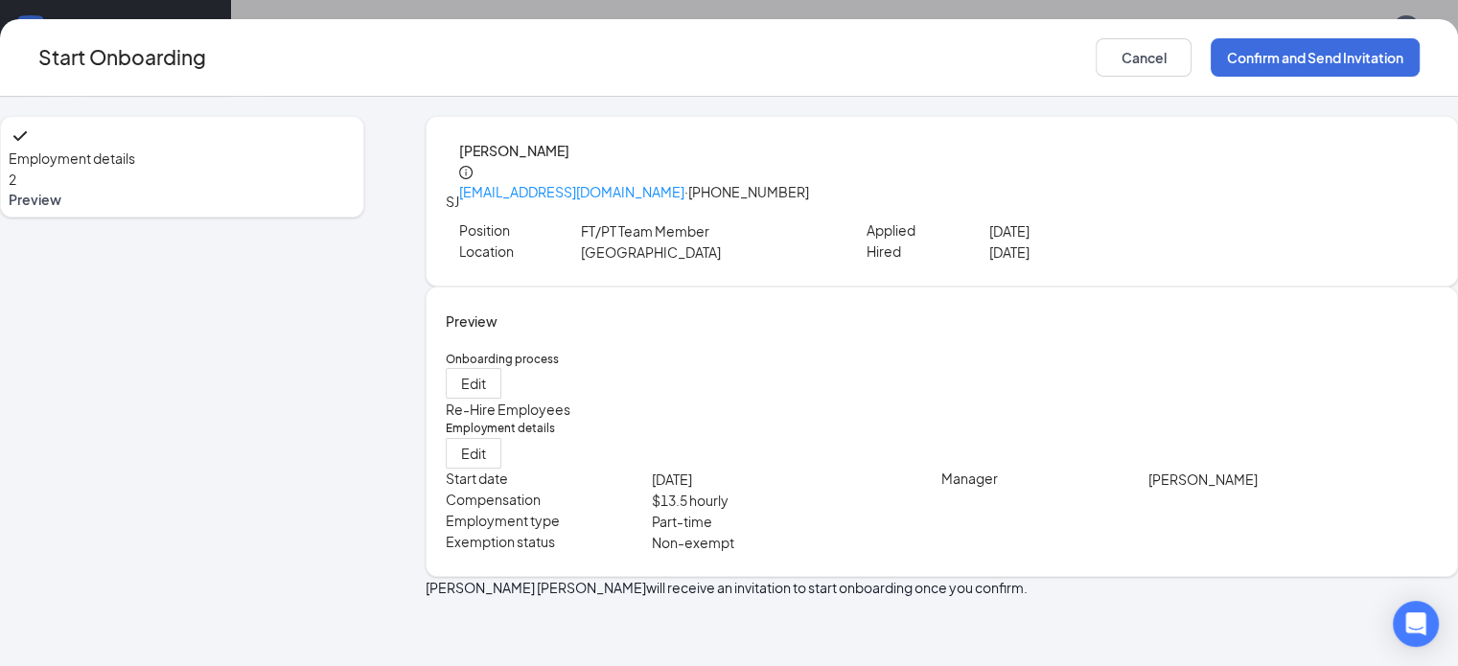
scroll to position [8, 0]
click at [1292, 59] on button "Confirm and Send Invitation" at bounding box center [1314, 57] width 209 height 38
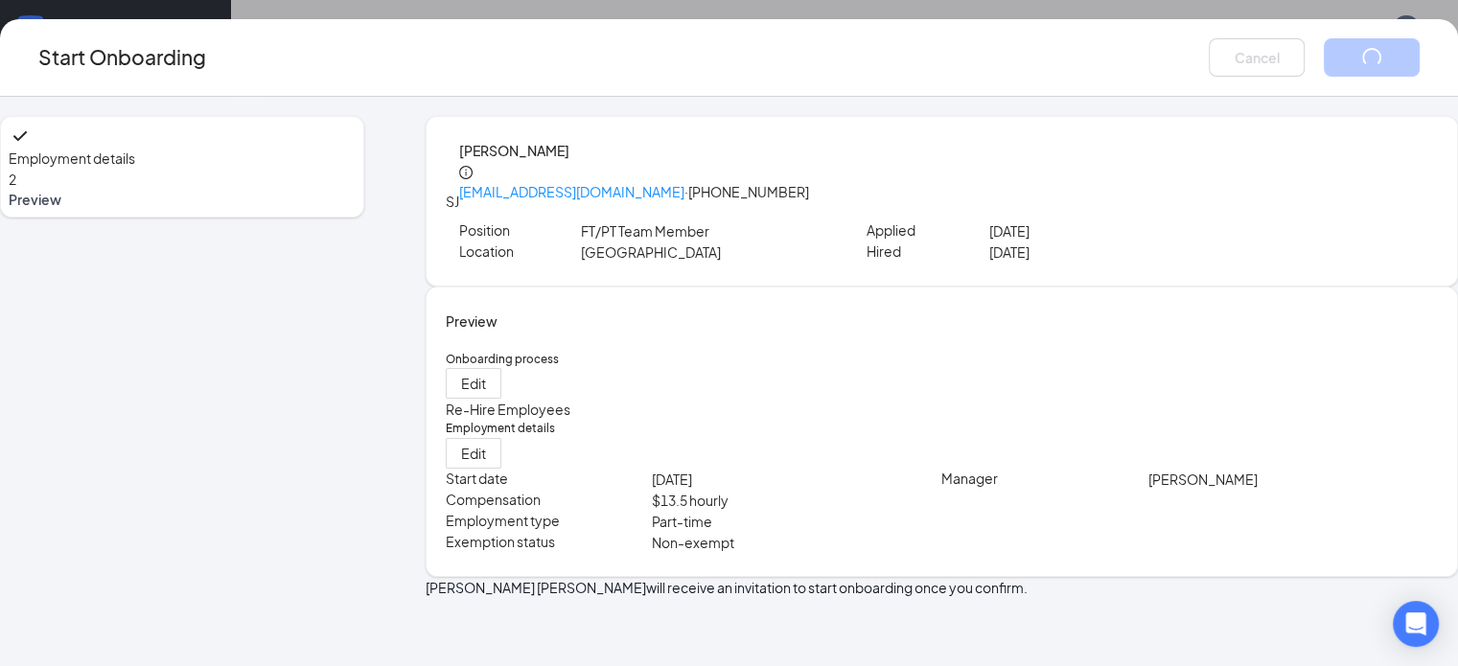
scroll to position [0, 0]
